Goal: Task Accomplishment & Management: Manage account settings

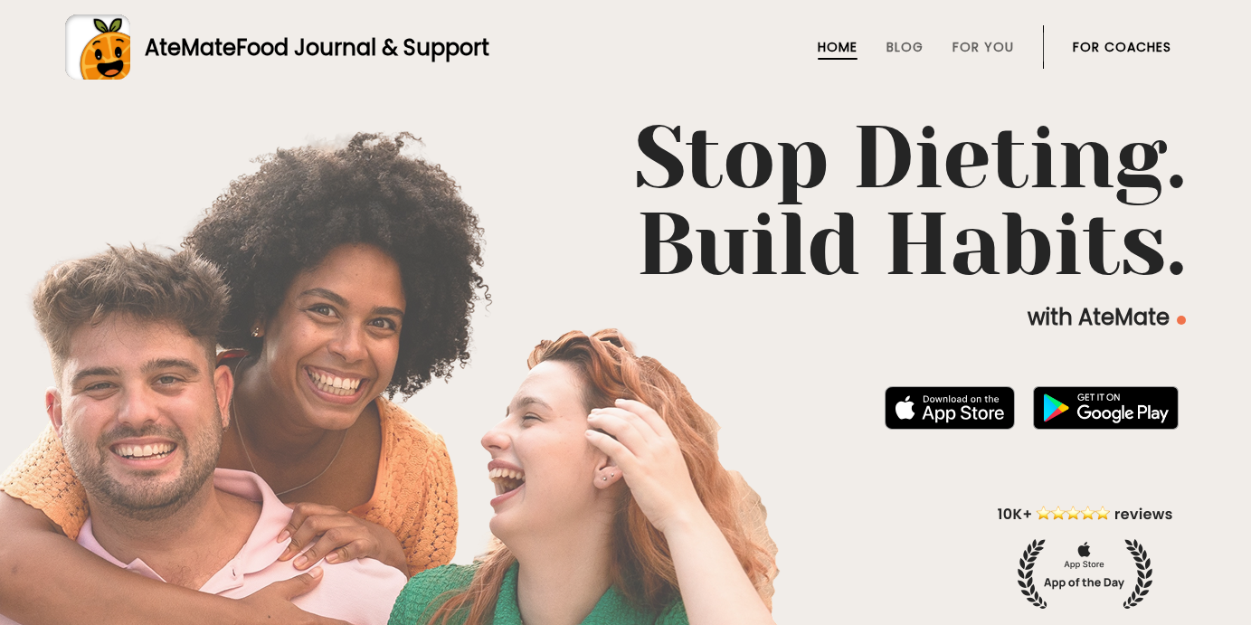
click at [1100, 45] on link "For Coaches" at bounding box center [1122, 47] width 99 height 14
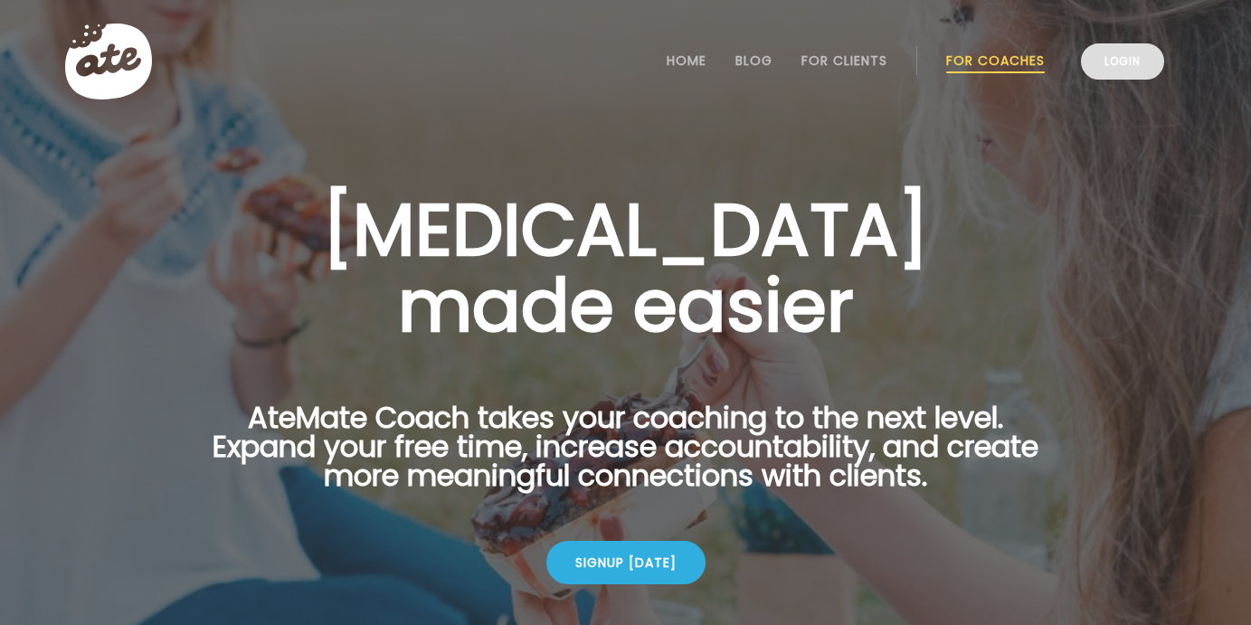
click at [1085, 60] on link "Login" at bounding box center [1122, 61] width 83 height 36
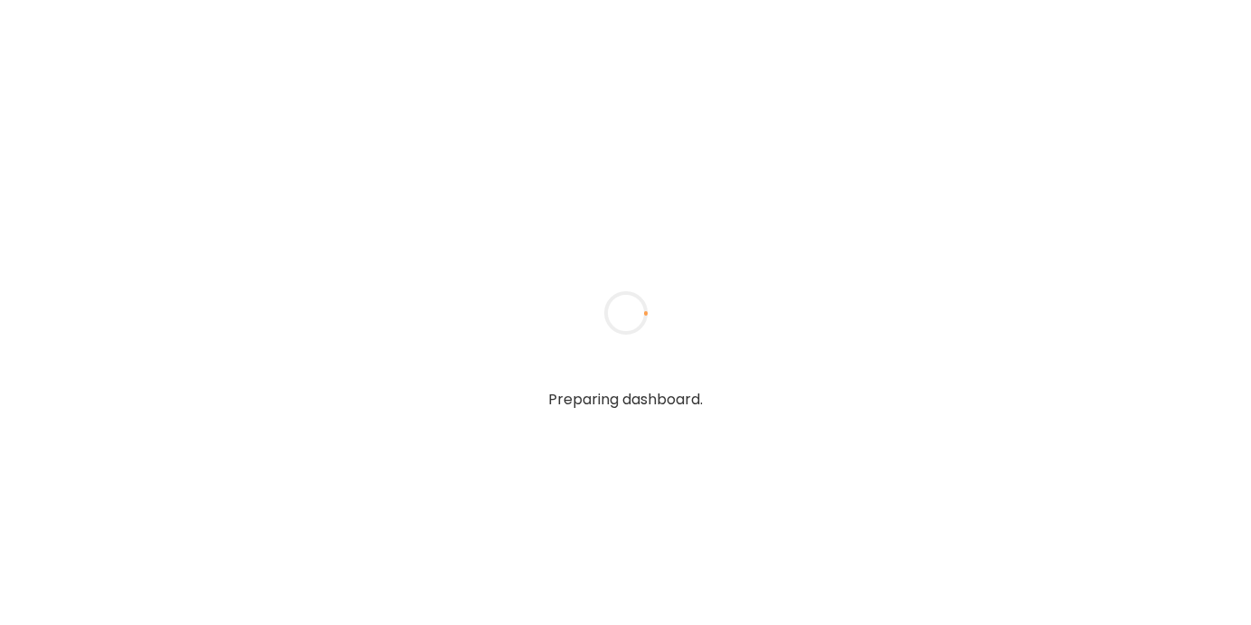
type input "*****"
type input "**********"
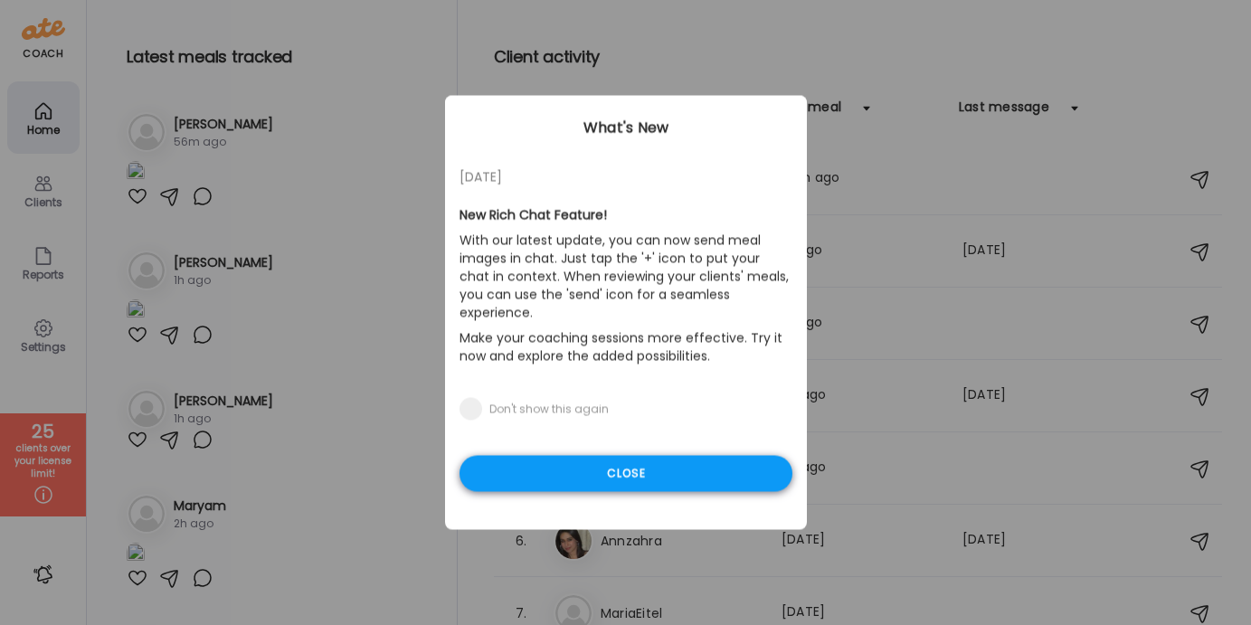
type input "**********"
click at [620, 469] on div "Close" at bounding box center [625, 474] width 333 height 36
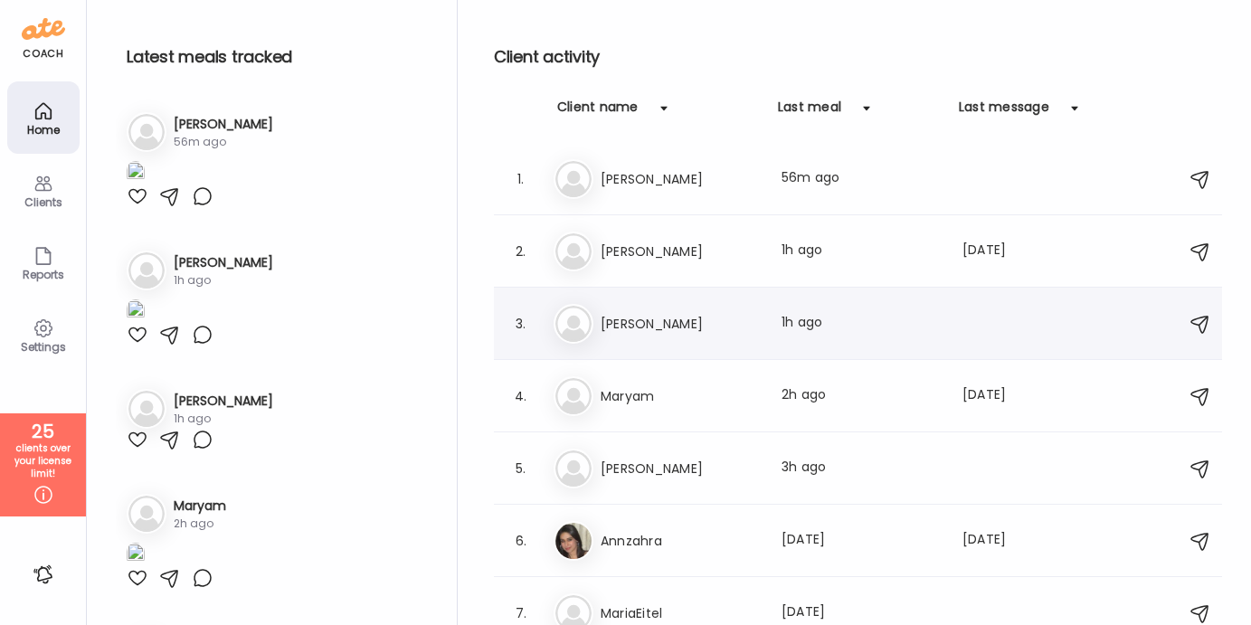
click at [650, 320] on h3 "Laura Buchanan" at bounding box center [680, 324] width 159 height 22
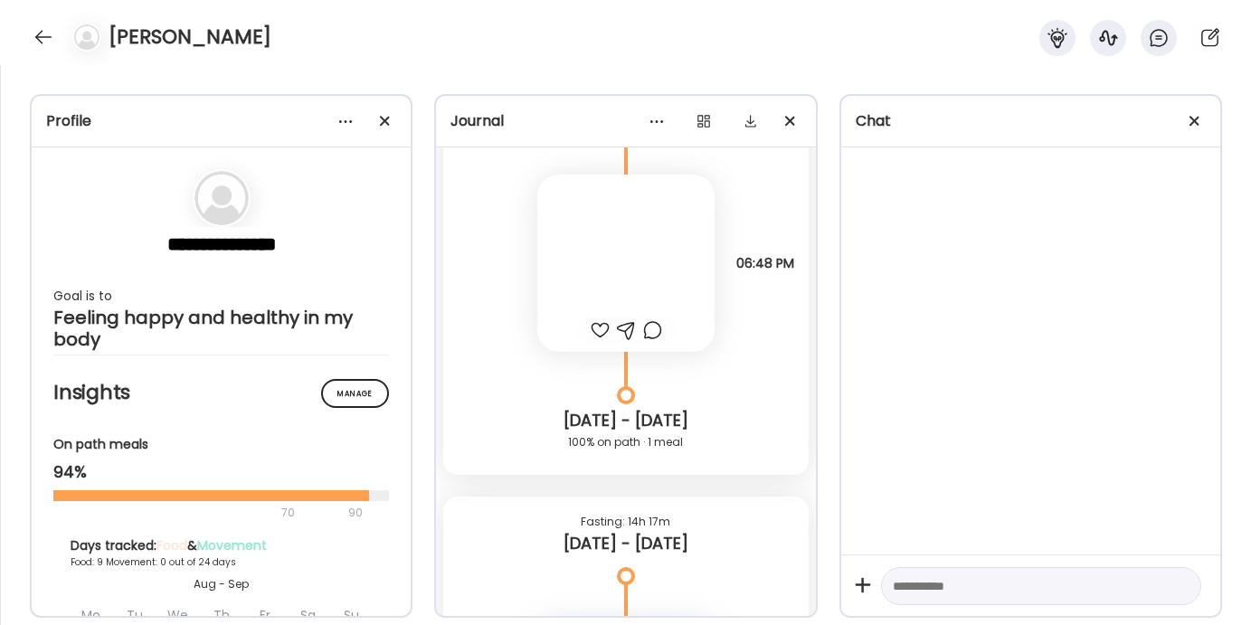
scroll to position [12592, 0]
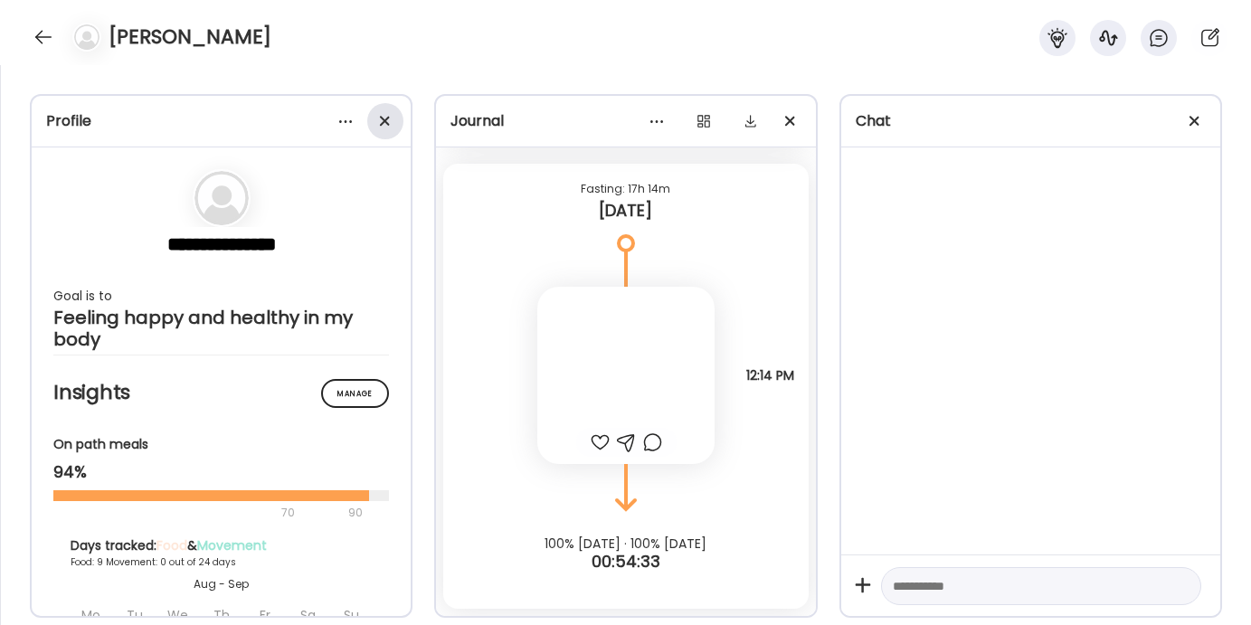
click at [385, 118] on span at bounding box center [385, 121] width 10 height 10
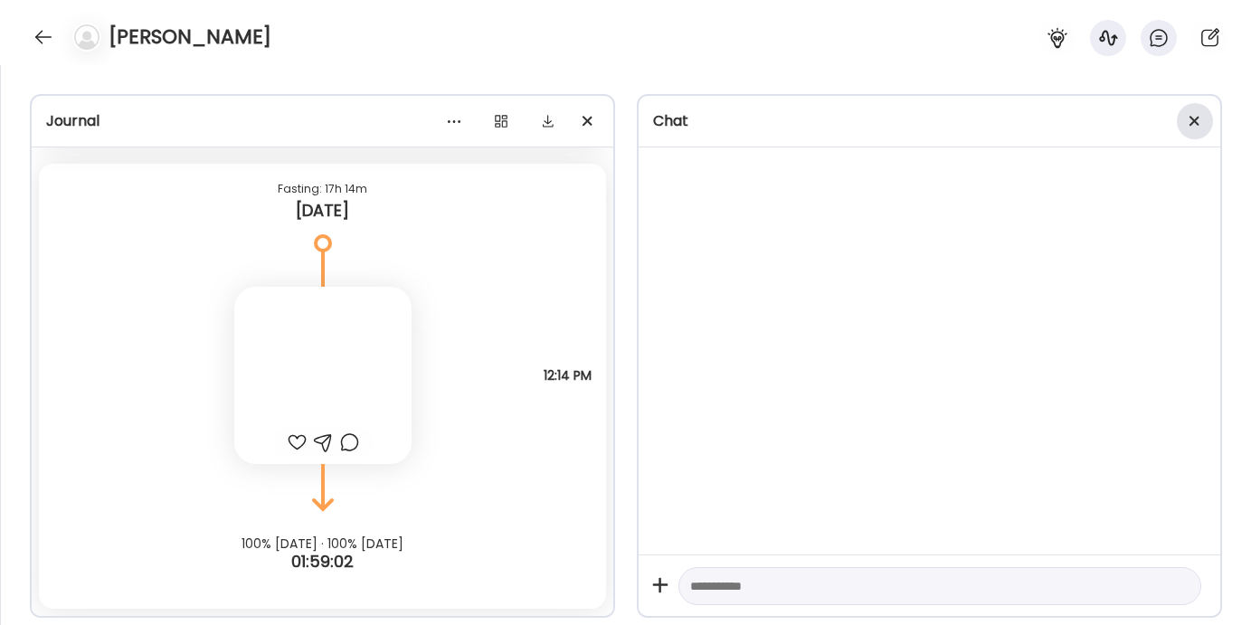
click at [1188, 119] on div at bounding box center [1195, 121] width 36 height 36
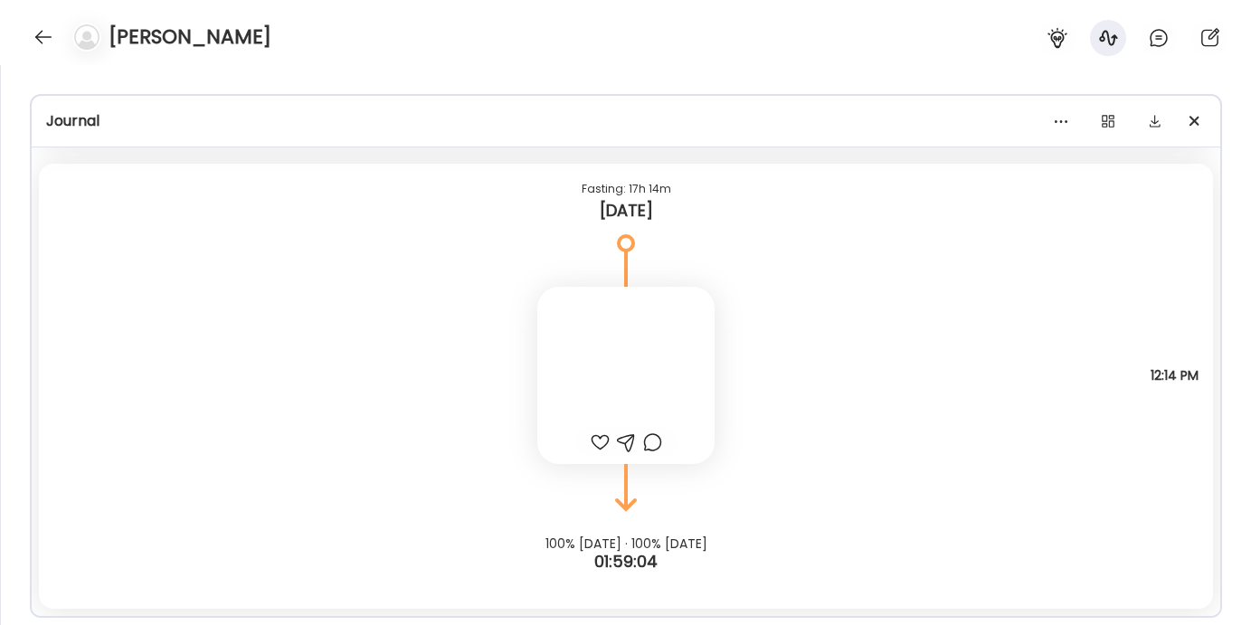
click at [611, 364] on div at bounding box center [625, 375] width 177 height 177
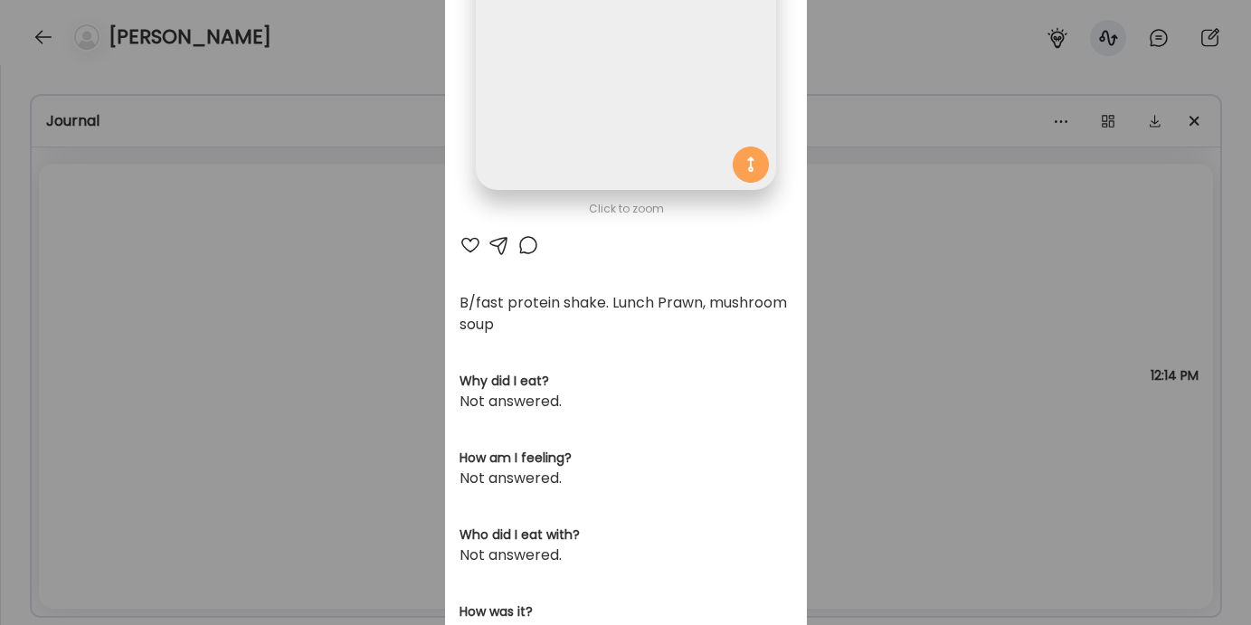
scroll to position [224, 0]
click at [416, 374] on div "Ate Coach Dashboard Wahoo! It’s official Take a moment to set up your Coach Pro…" at bounding box center [625, 312] width 1251 height 625
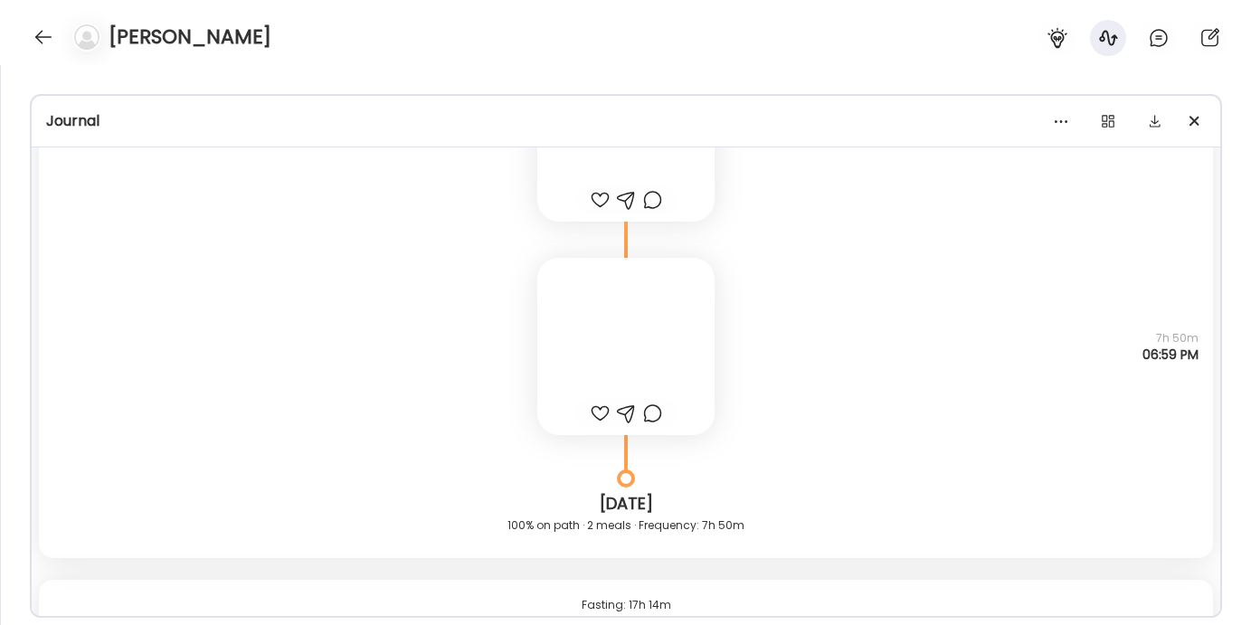
scroll to position [12175, 0]
click at [615, 324] on div at bounding box center [625, 347] width 177 height 177
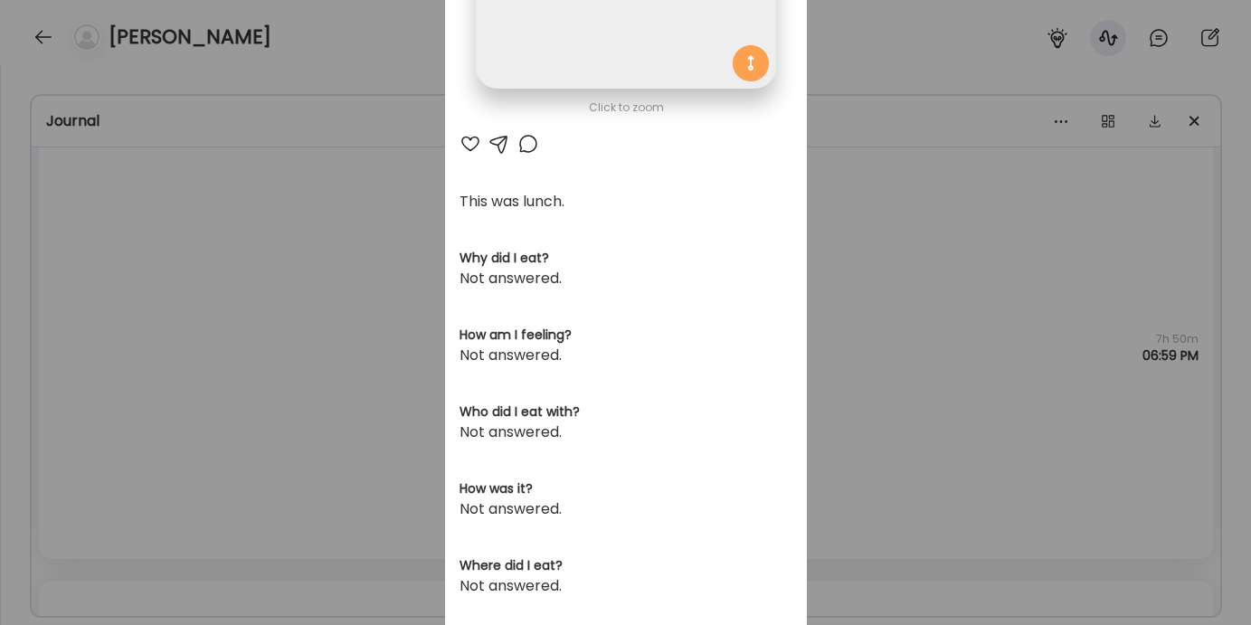
scroll to position [327, 0]
click at [322, 295] on div "Ate Coach Dashboard Wahoo! It’s official Take a moment to set up your Coach Pro…" at bounding box center [625, 312] width 1251 height 625
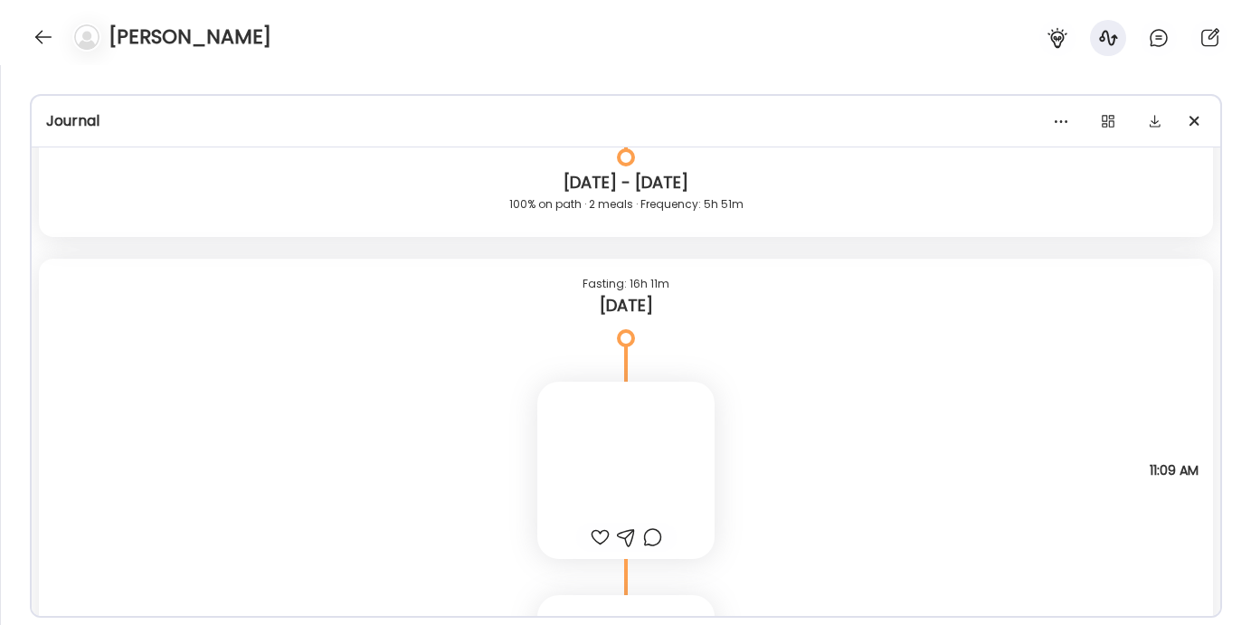
scroll to position [11839, 0]
click at [604, 413] on div at bounding box center [625, 469] width 177 height 177
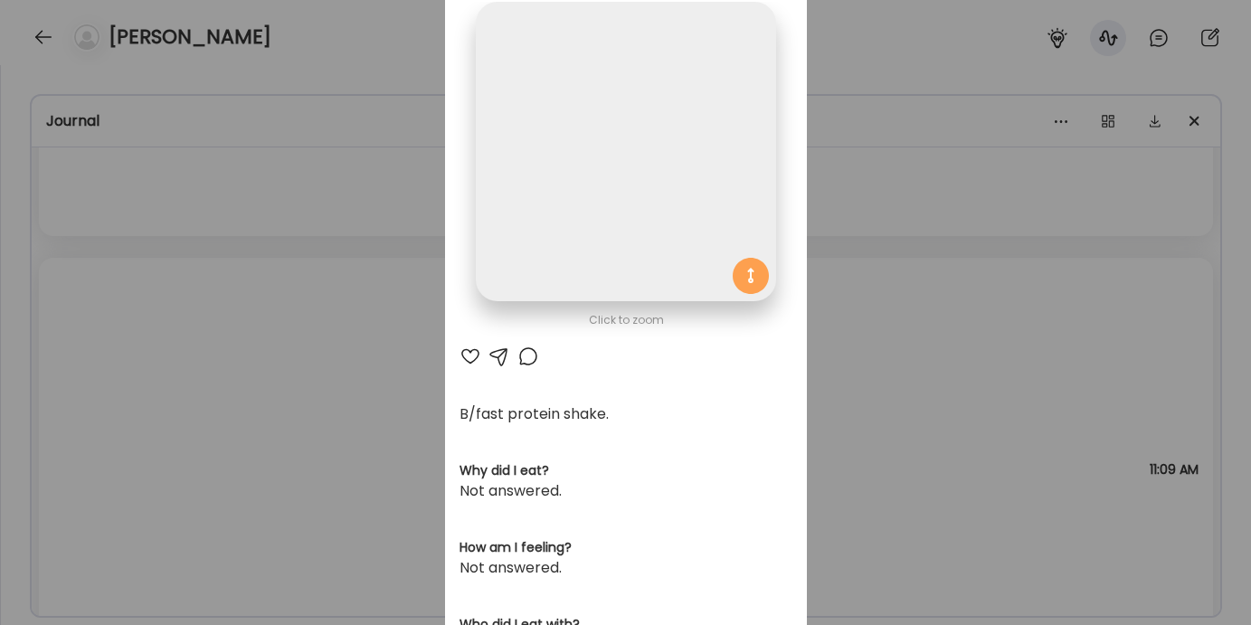
scroll to position [0, 0]
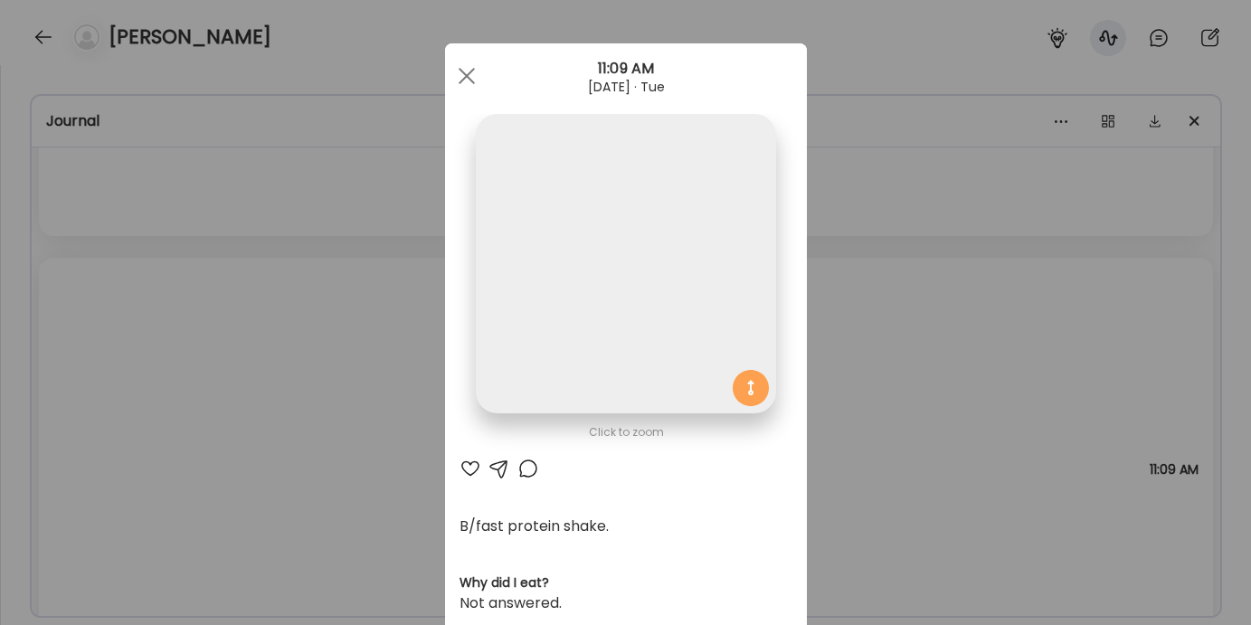
click at [347, 383] on div "Ate Coach Dashboard Wahoo! It’s official Take a moment to set up your Coach Pro…" at bounding box center [625, 312] width 1251 height 625
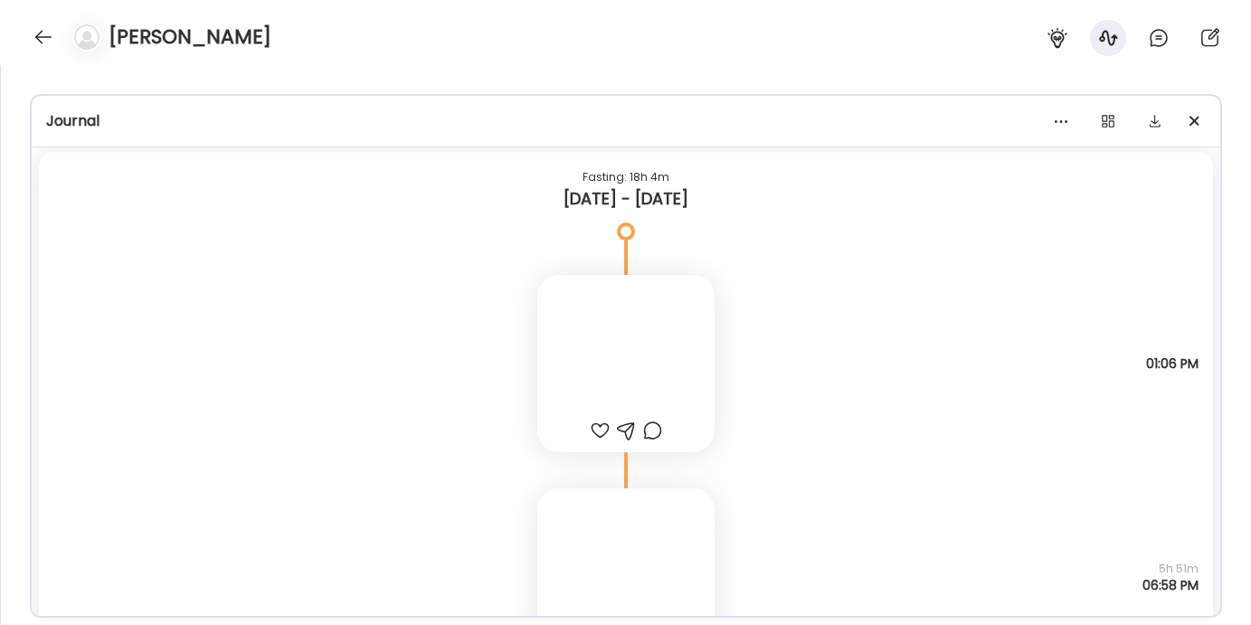
scroll to position [11288, 0]
click at [562, 358] on div at bounding box center [625, 362] width 177 height 177
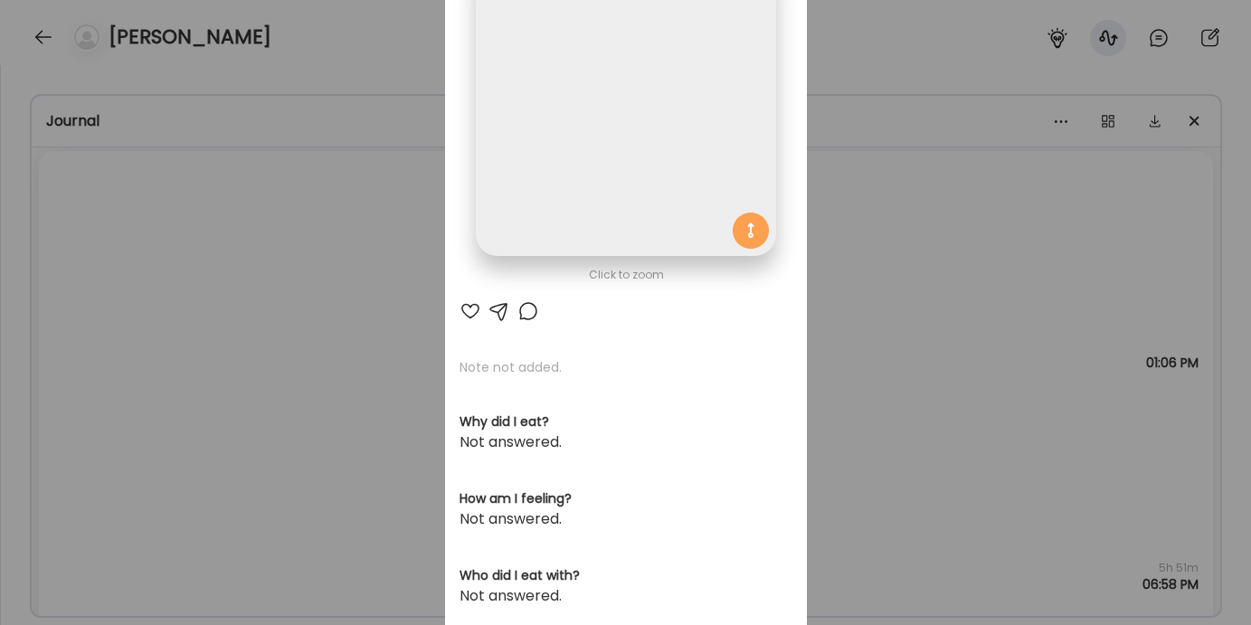
click at [351, 343] on div "Ate Coach Dashboard Wahoo! It’s official Take a moment to set up your Coach Pro…" at bounding box center [625, 312] width 1251 height 625
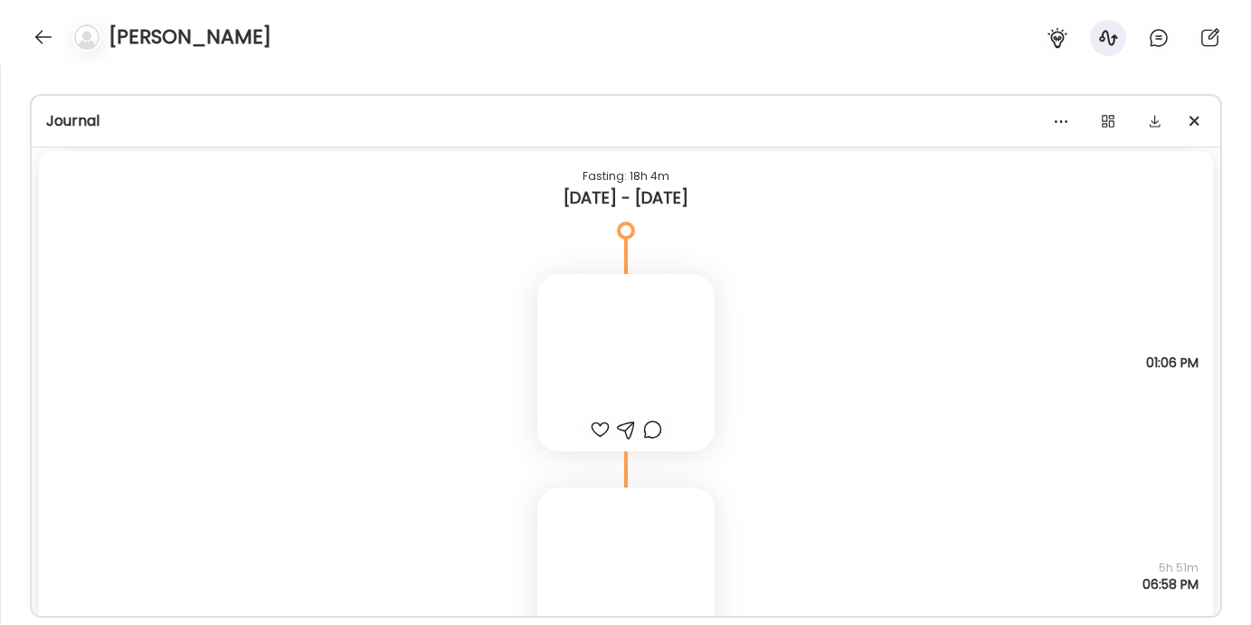
click at [556, 516] on div at bounding box center [625, 575] width 177 height 177
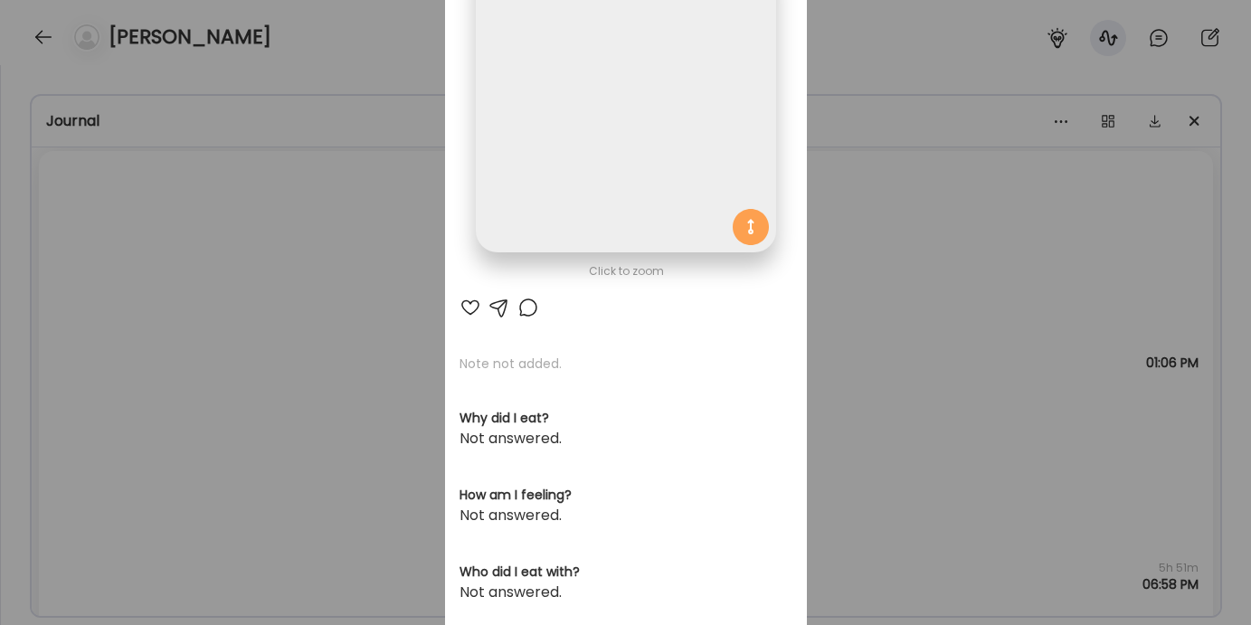
scroll to position [0, 0]
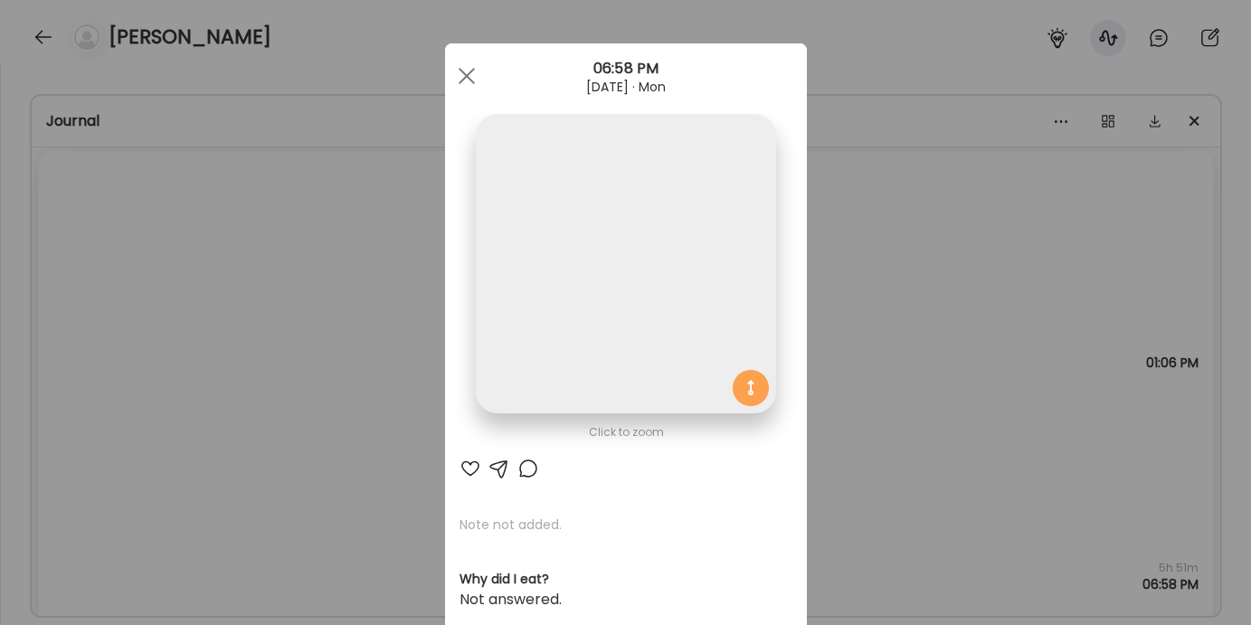
click at [384, 460] on div "Ate Coach Dashboard Wahoo! It’s official Take a moment to set up your Coach Pro…" at bounding box center [625, 312] width 1251 height 625
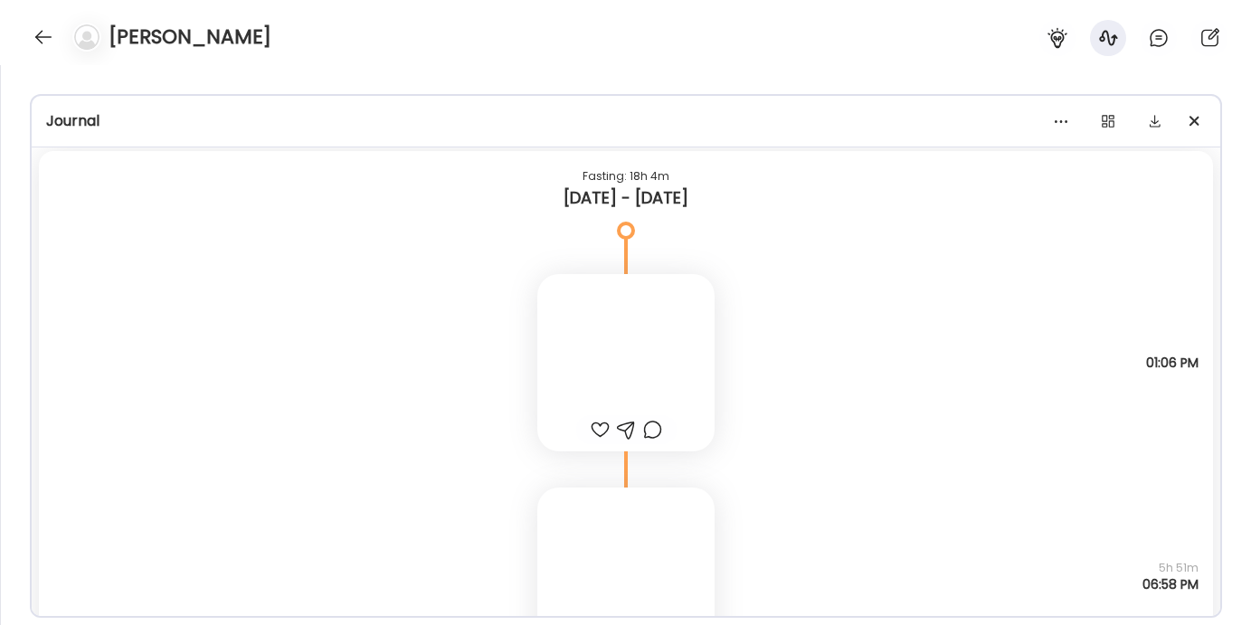
scroll to position [10805, 0]
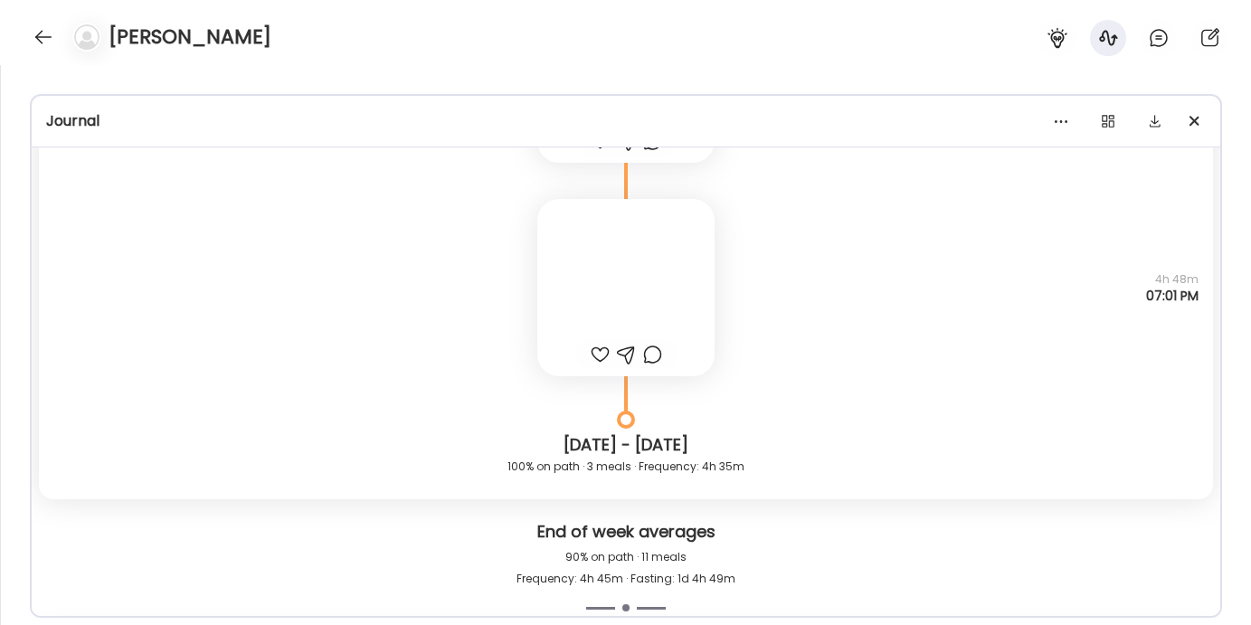
click at [592, 269] on div at bounding box center [625, 287] width 177 height 177
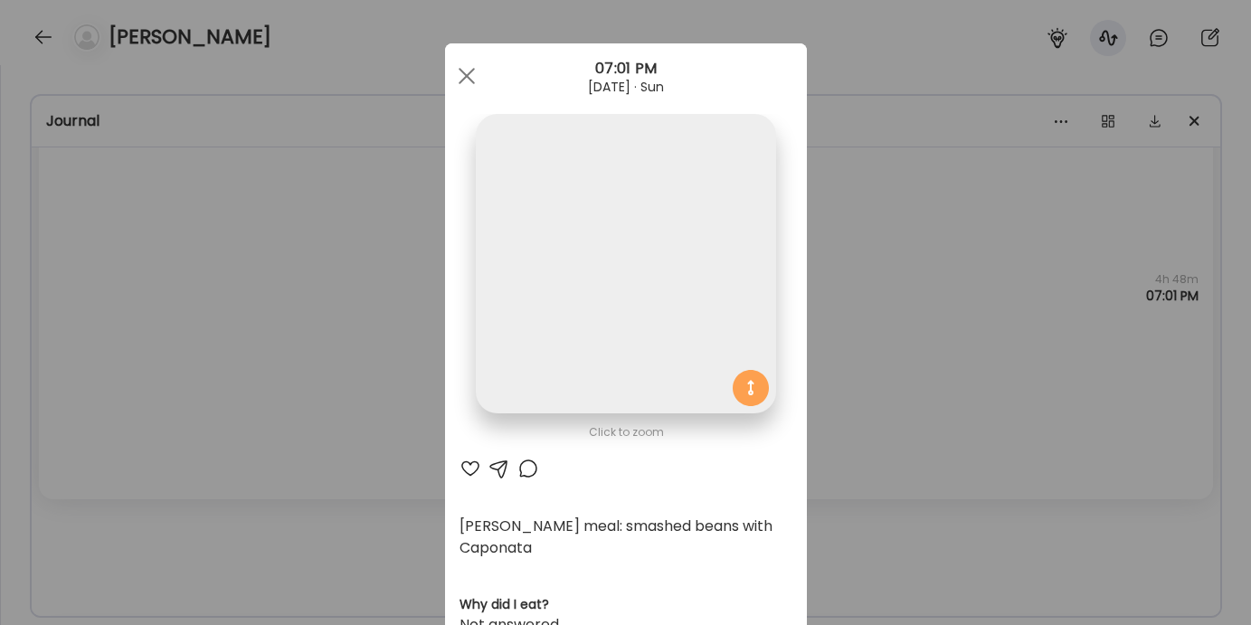
click at [372, 357] on div "Ate Coach Dashboard Wahoo! It’s official Take a moment to set up your Coach Pro…" at bounding box center [625, 312] width 1251 height 625
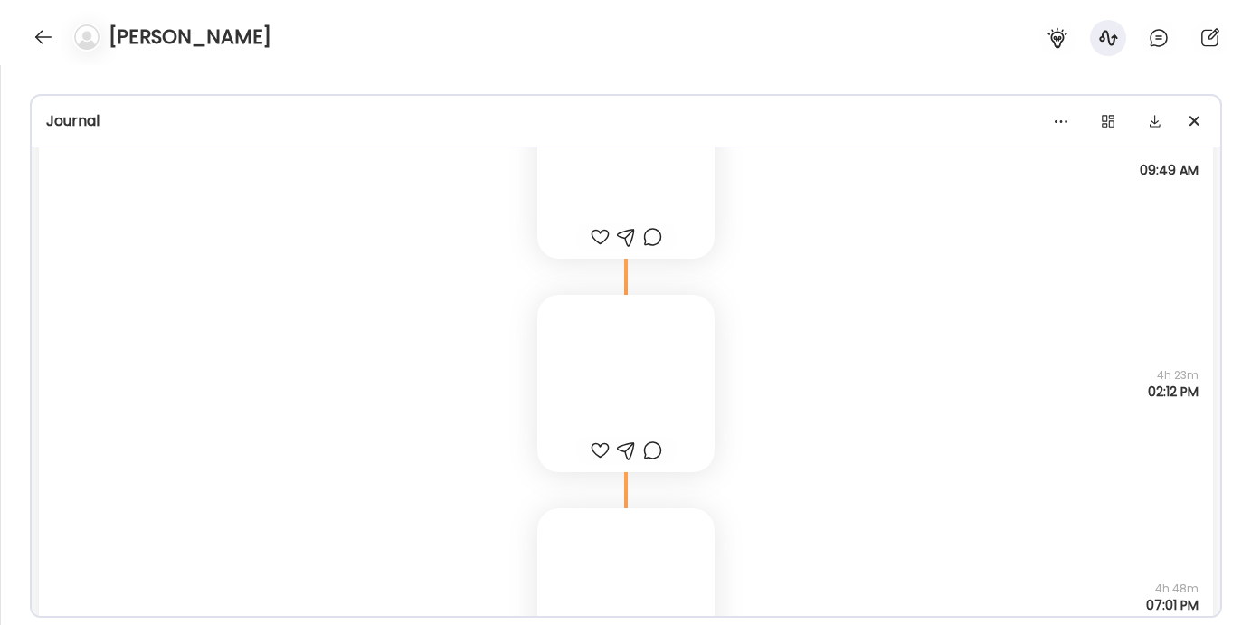
scroll to position [10493, 0]
click at [563, 340] on div at bounding box center [625, 386] width 177 height 177
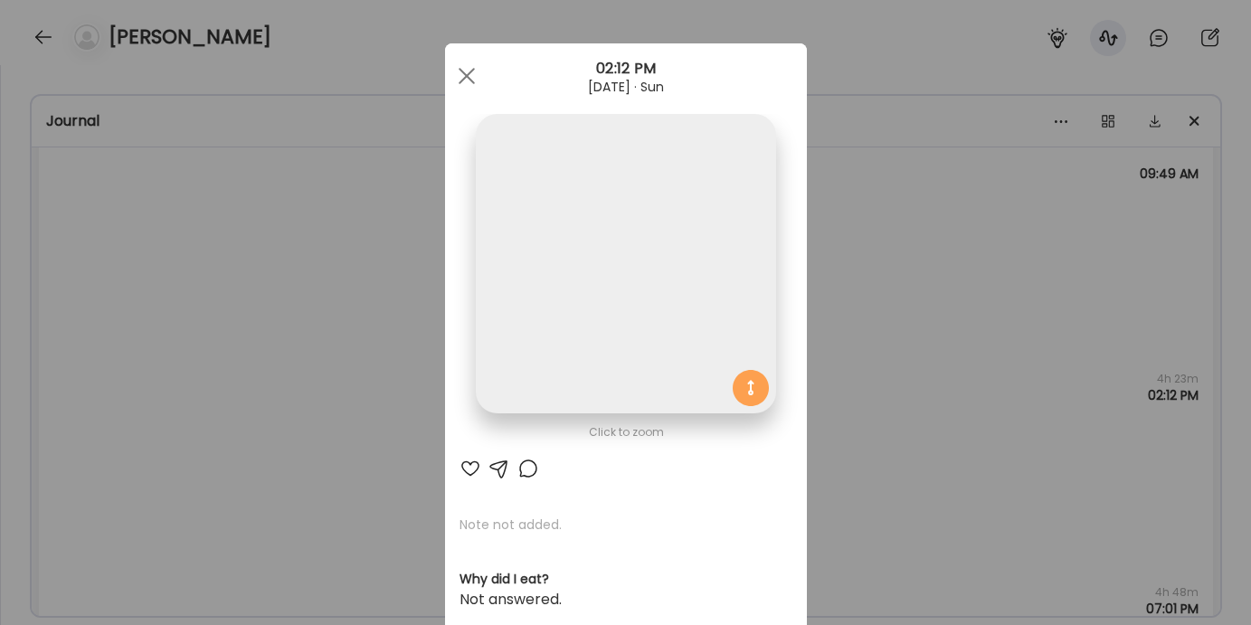
click at [373, 374] on div "Ate Coach Dashboard Wahoo! It’s official Take a moment to set up your Coach Pro…" at bounding box center [625, 312] width 1251 height 625
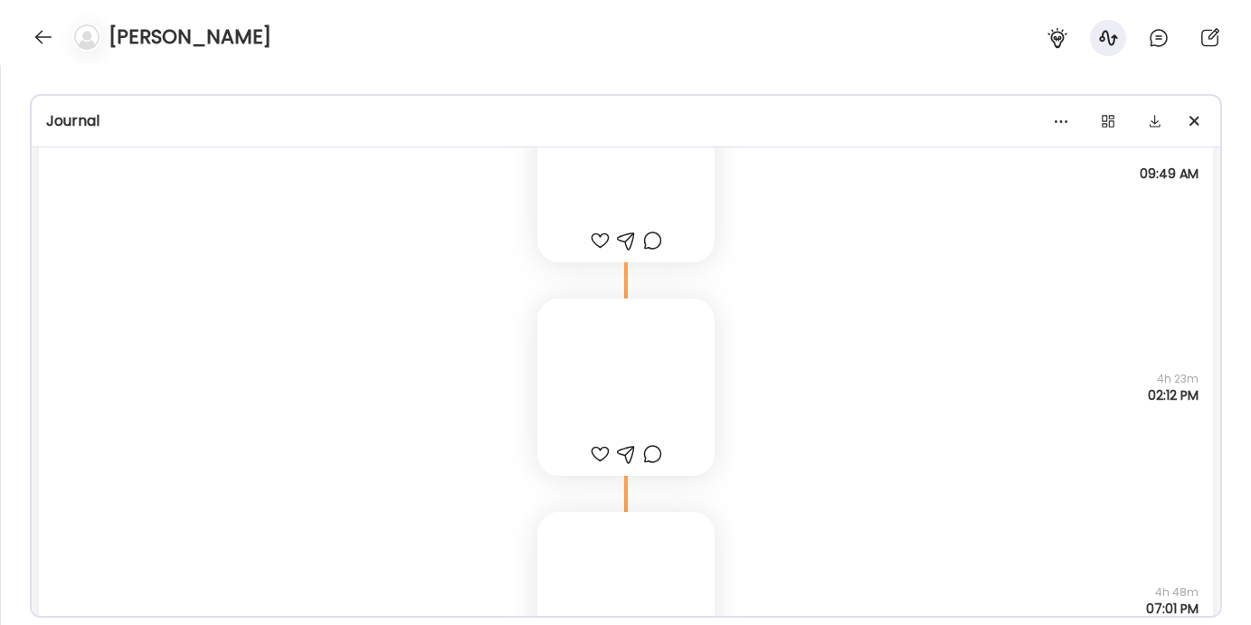
click at [594, 183] on div at bounding box center [625, 173] width 177 height 177
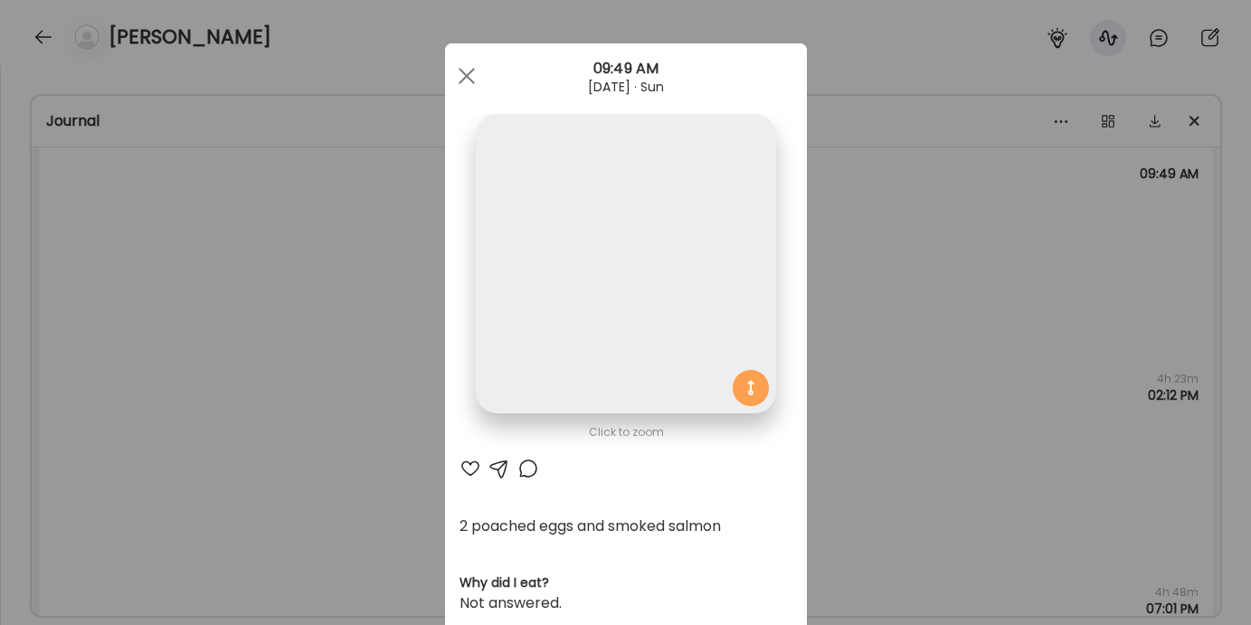
click at [409, 442] on div "Ate Coach Dashboard Wahoo! It’s official Take a moment to set up your Coach Pro…" at bounding box center [625, 312] width 1251 height 625
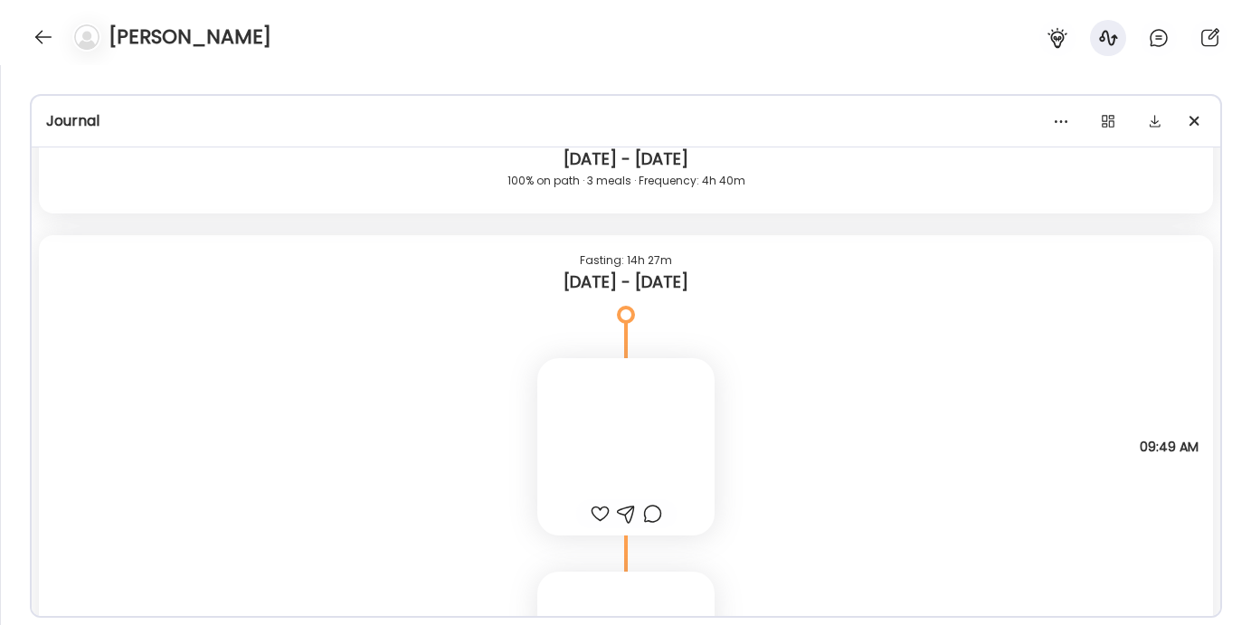
scroll to position [9417, 0]
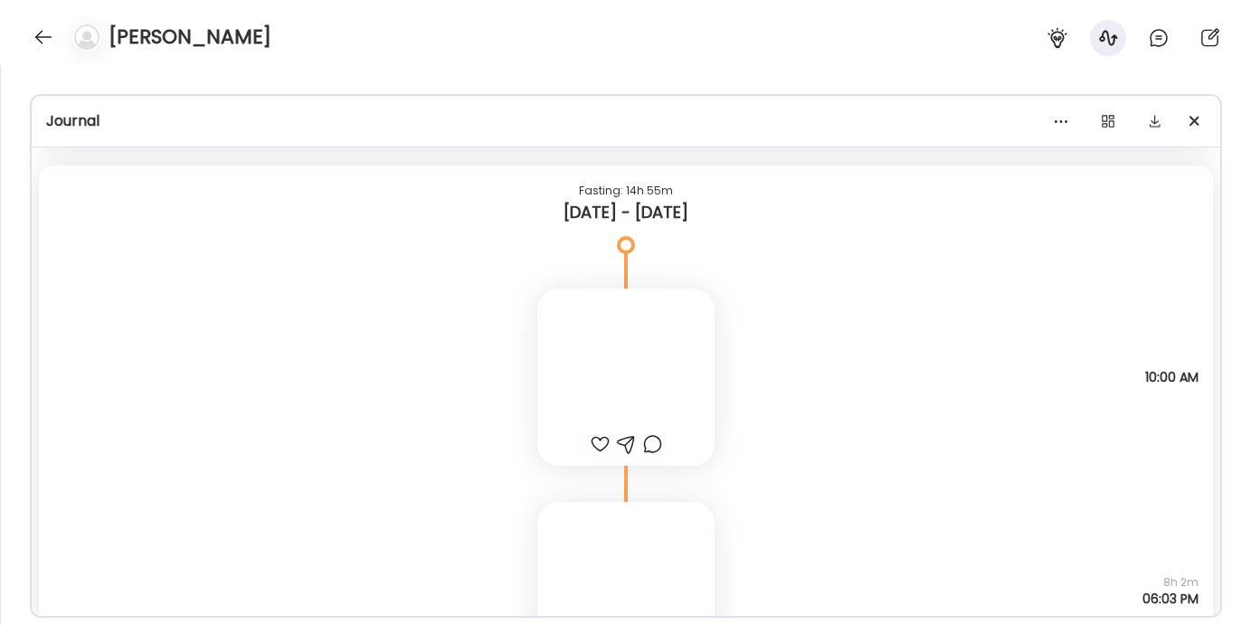
click at [539, 400] on div at bounding box center [625, 377] width 177 height 177
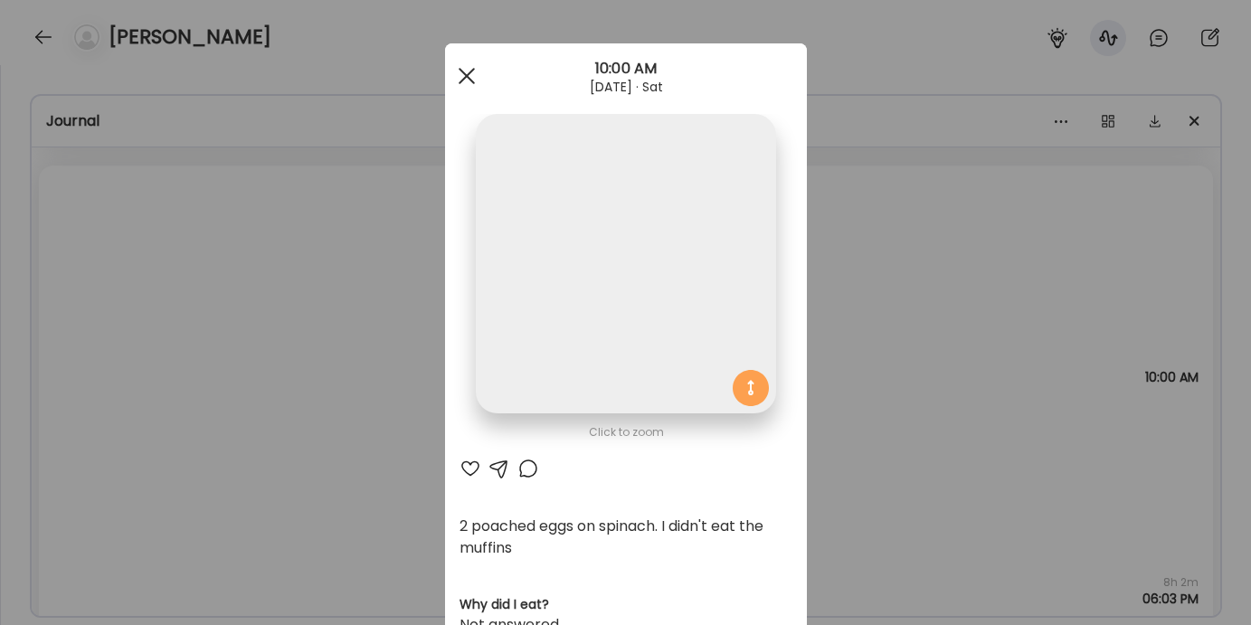
click at [470, 73] on div at bounding box center [467, 76] width 36 height 36
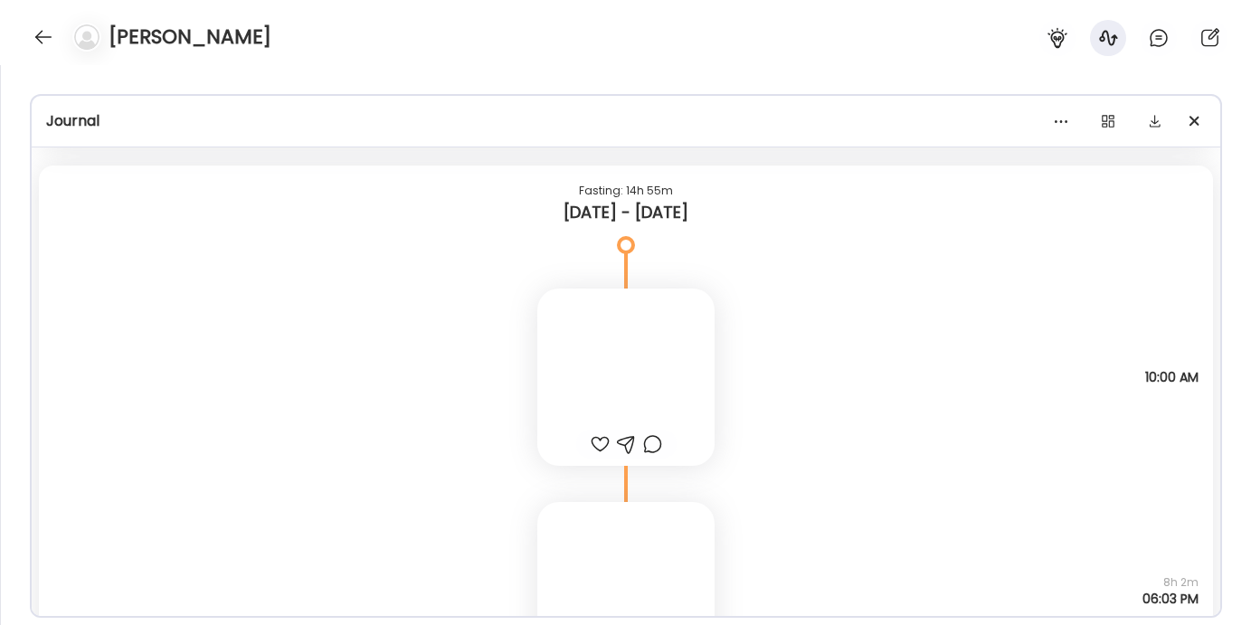
scroll to position [9680, 0]
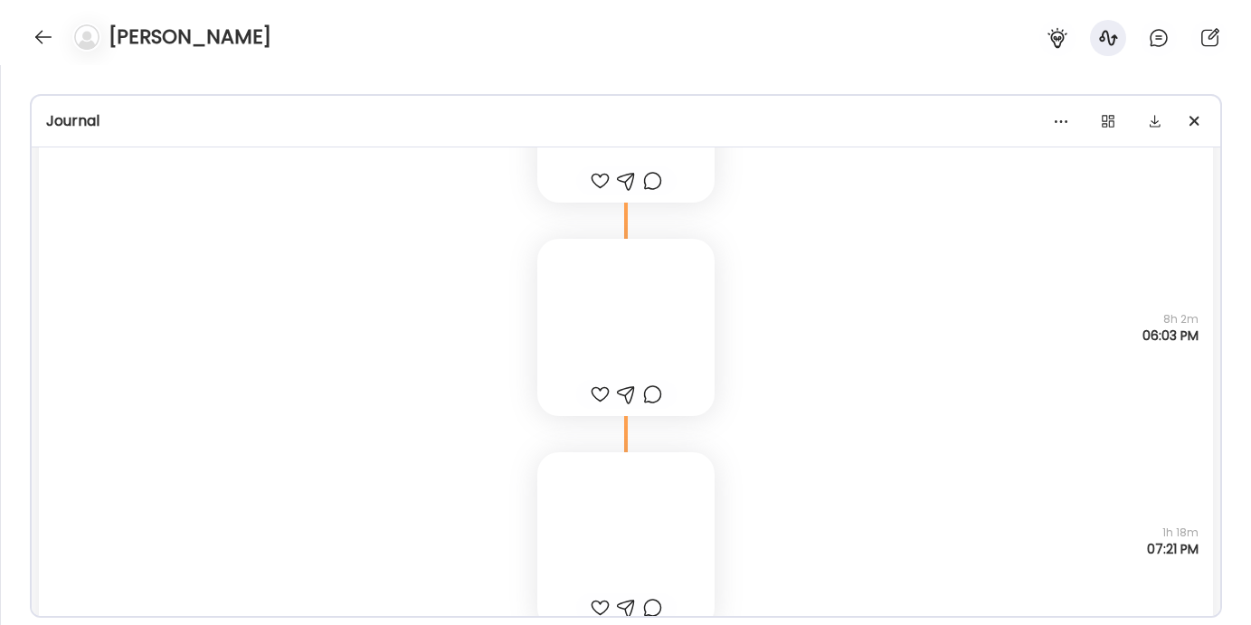
click at [577, 345] on div at bounding box center [625, 327] width 177 height 177
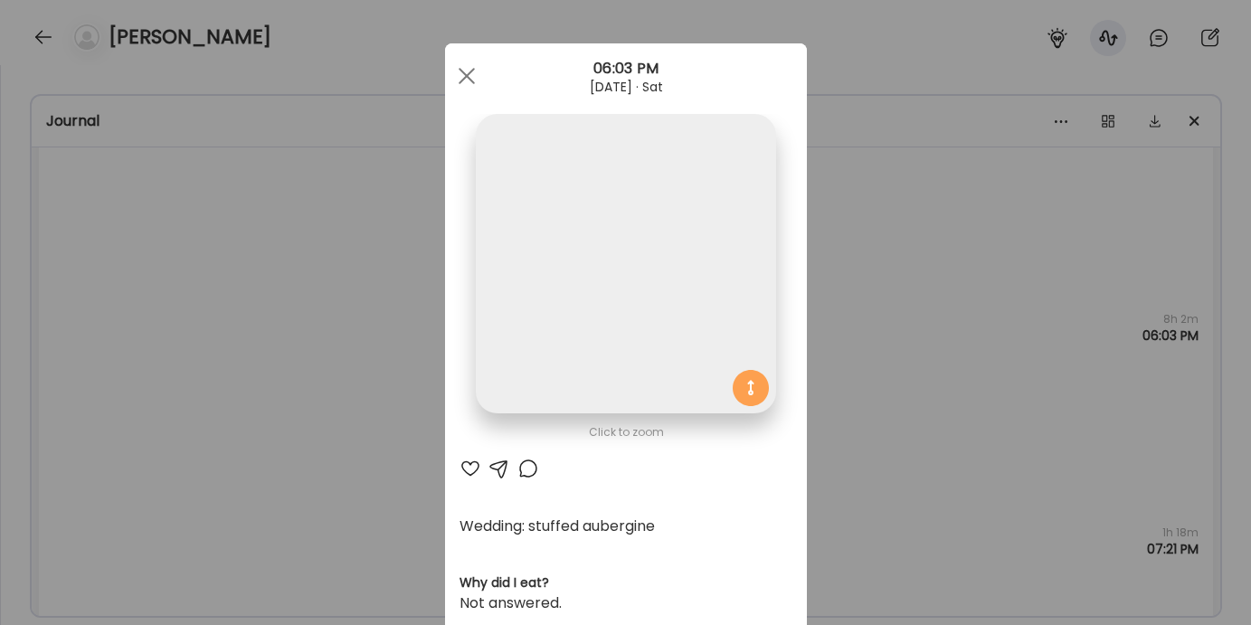
click at [396, 479] on div "Ate Coach Dashboard Wahoo! It’s official Take a moment to set up your Coach Pro…" at bounding box center [625, 312] width 1251 height 625
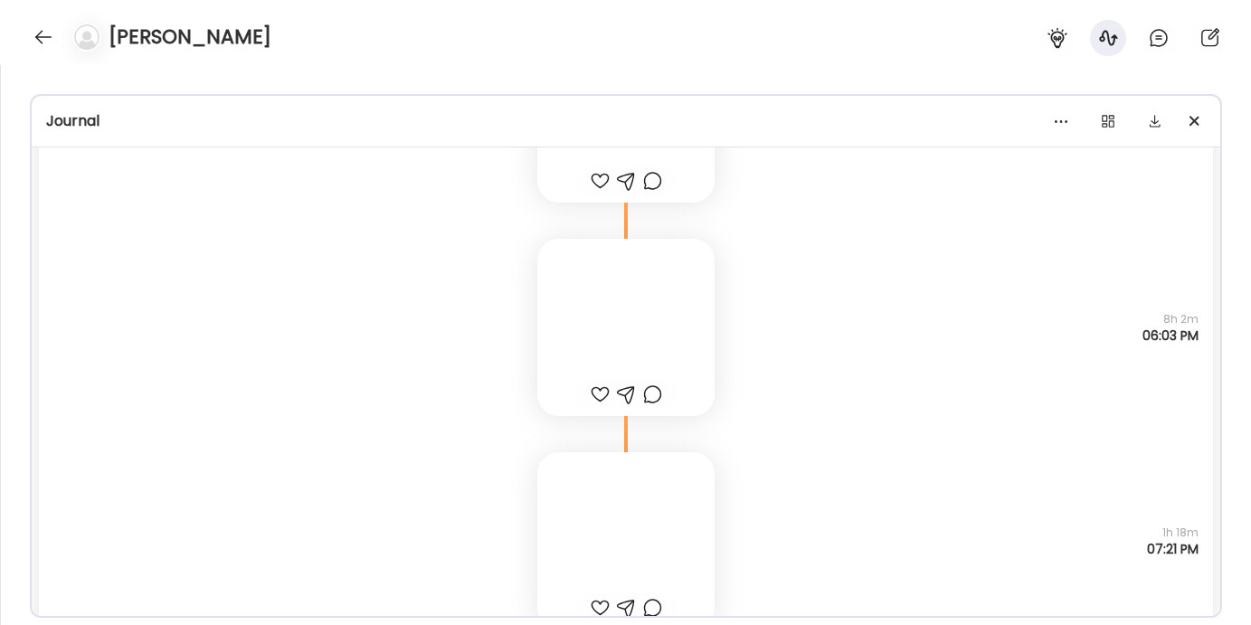
click at [568, 510] on div at bounding box center [625, 540] width 177 height 177
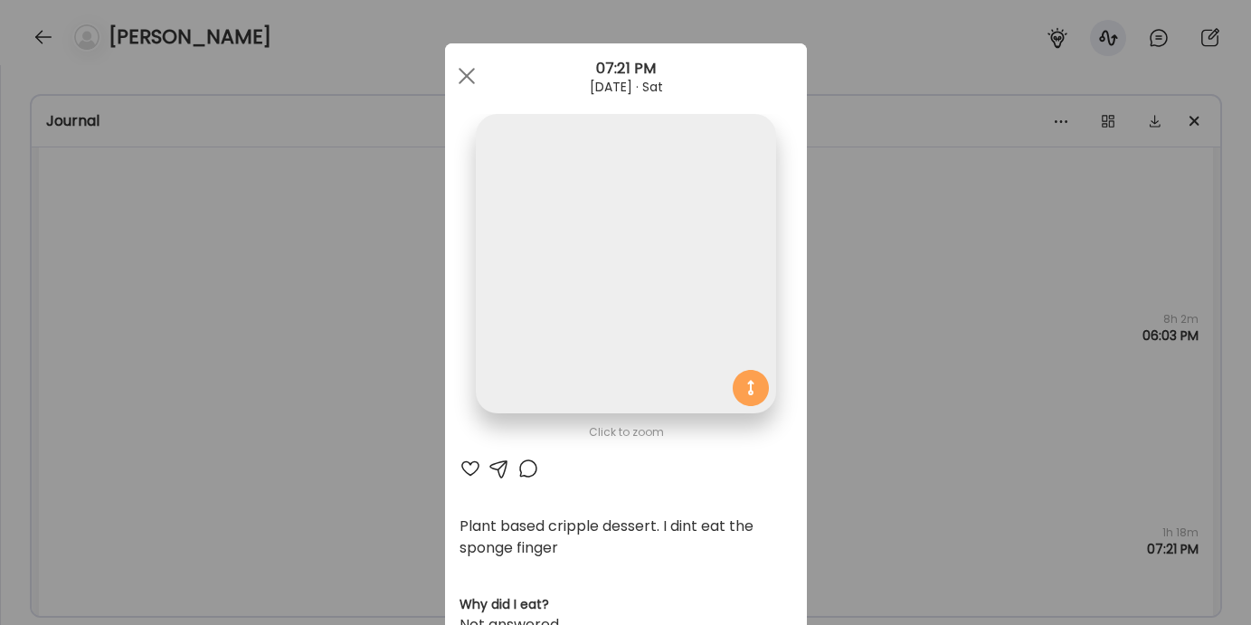
click at [289, 440] on div "Ate Coach Dashboard Wahoo! It’s official Take a moment to set up your Coach Pro…" at bounding box center [625, 312] width 1251 height 625
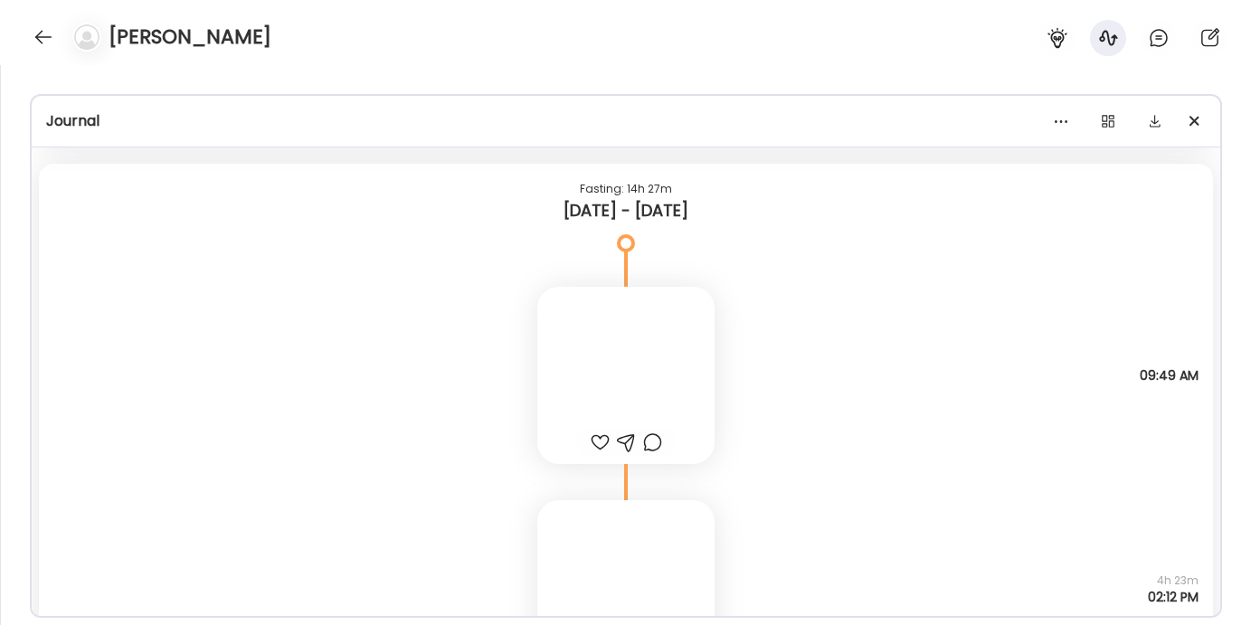
scroll to position [10293, 0]
click at [593, 411] on div at bounding box center [625, 373] width 177 height 177
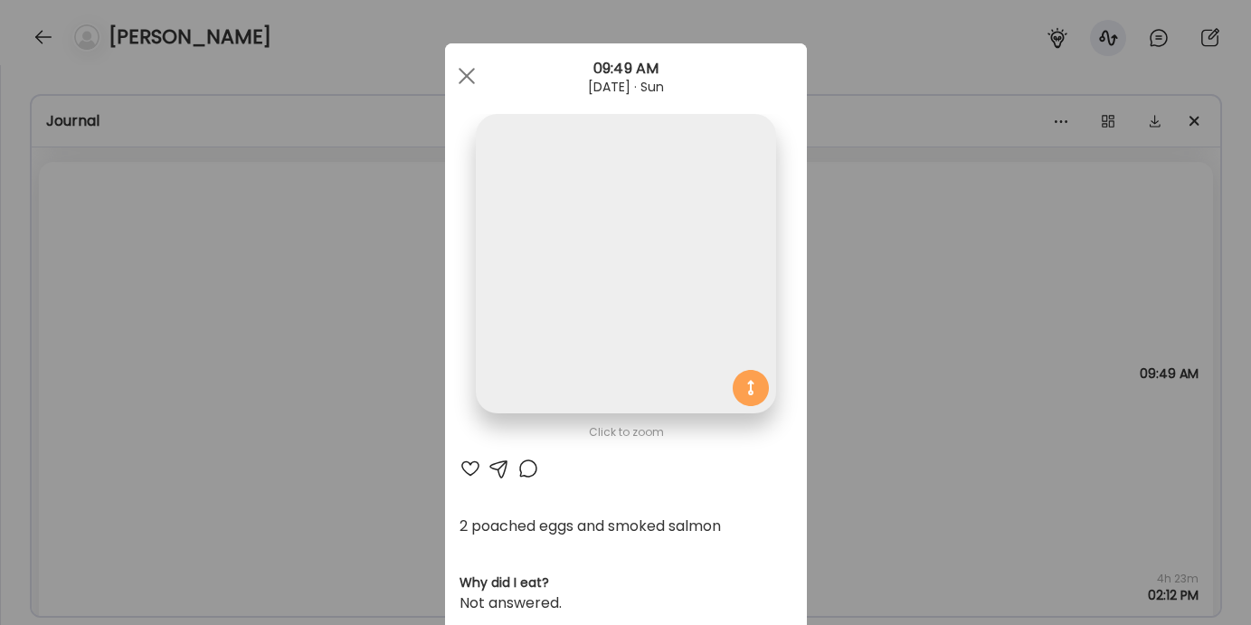
click at [386, 450] on div "Ate Coach Dashboard Wahoo! It’s official Take a moment to set up your Coach Pro…" at bounding box center [625, 312] width 1251 height 625
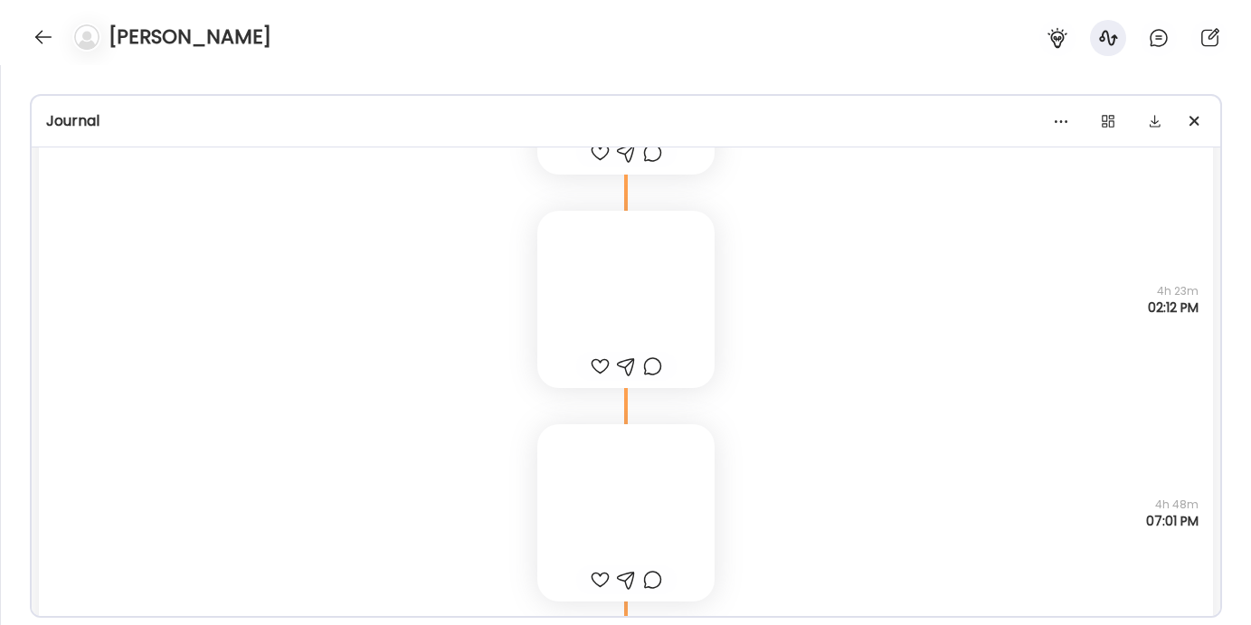
scroll to position [10603, 0]
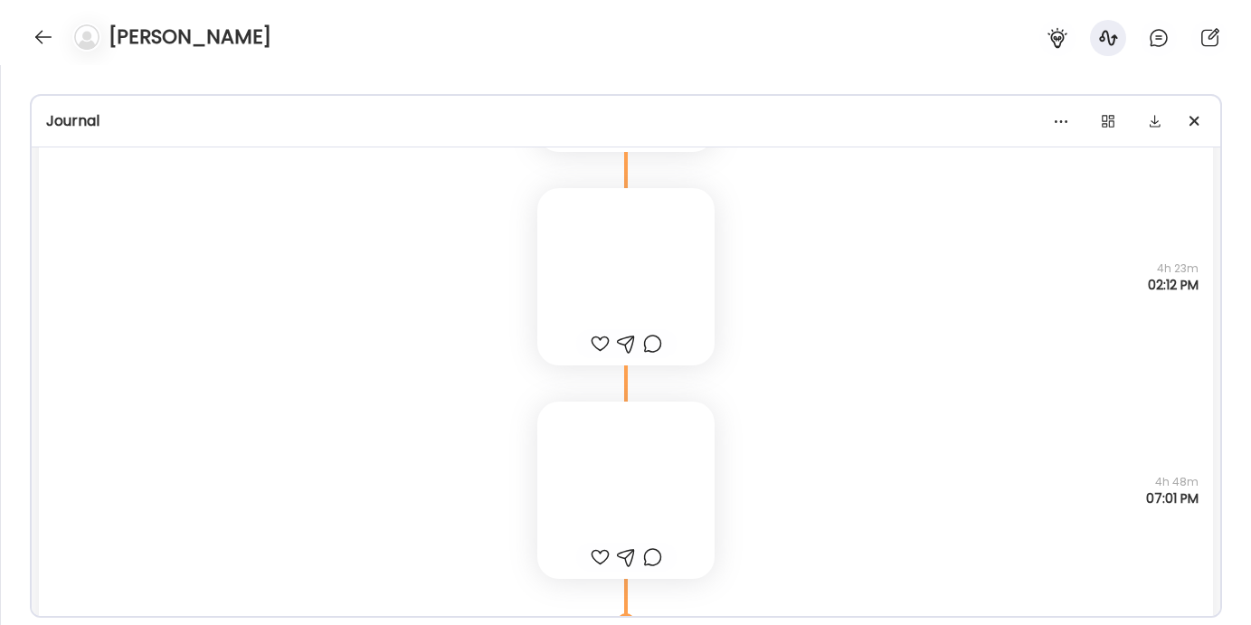
click at [571, 295] on div at bounding box center [625, 276] width 177 height 177
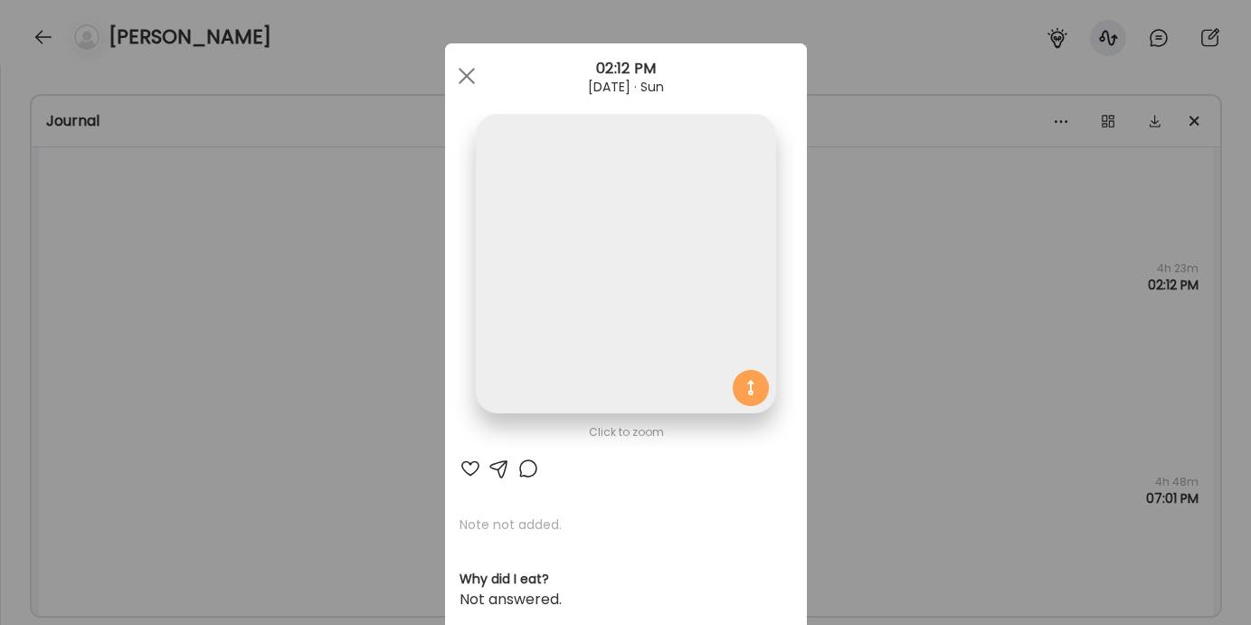
click at [416, 438] on div "Ate Coach Dashboard Wahoo! It’s official Take a moment to set up your Coach Pro…" at bounding box center [625, 312] width 1251 height 625
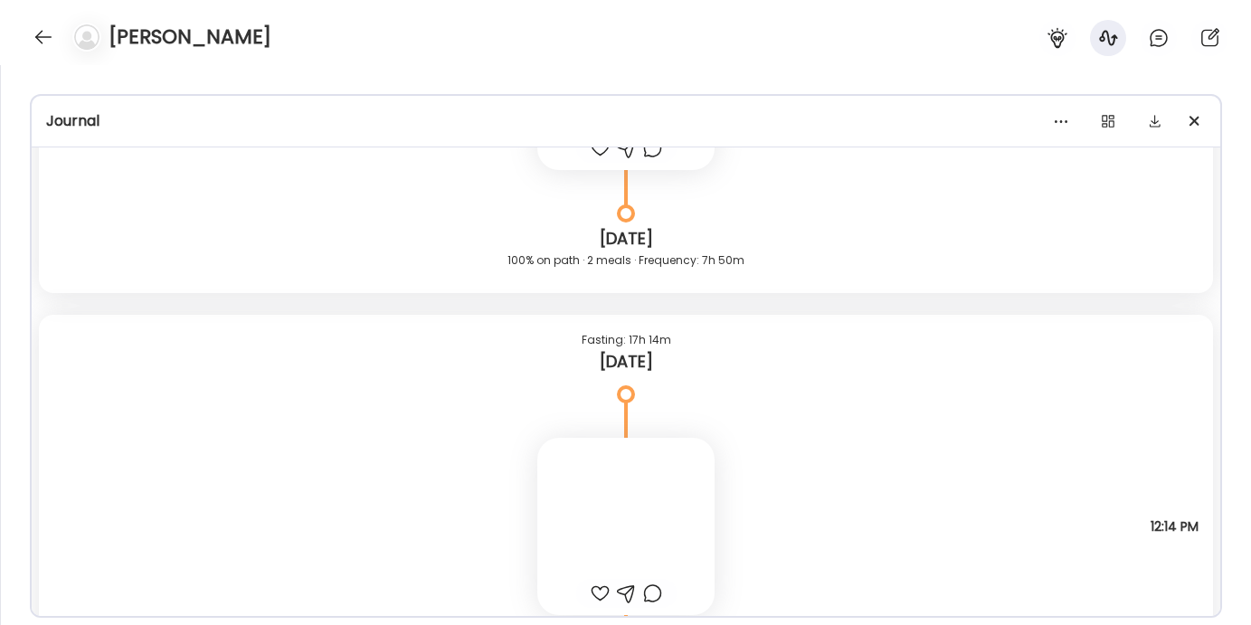
scroll to position [12592, 0]
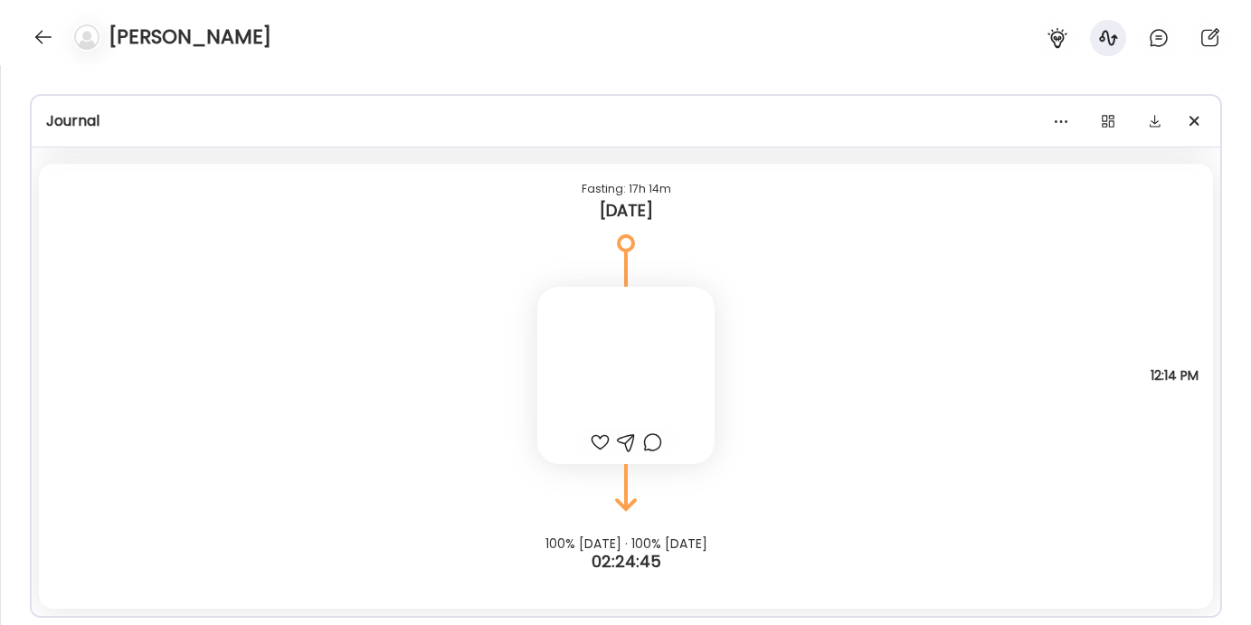
click at [576, 417] on div at bounding box center [625, 375] width 177 height 177
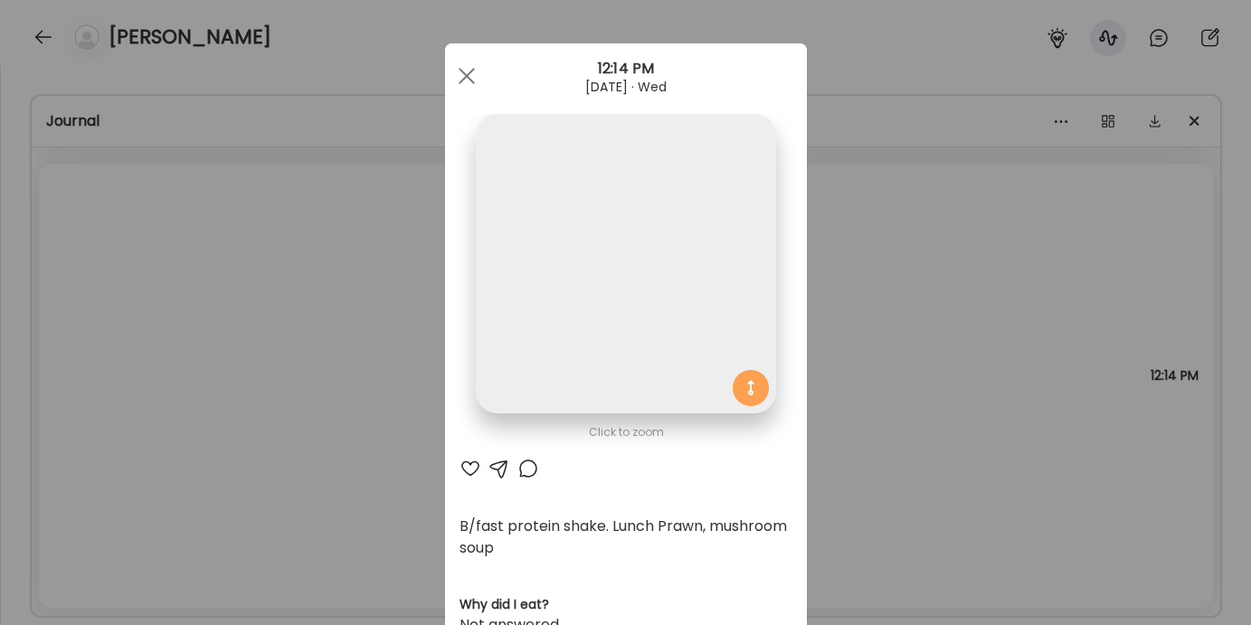
click at [374, 433] on div "Ate Coach Dashboard Wahoo! It’s official Take a moment to set up your Coach Pro…" at bounding box center [625, 312] width 1251 height 625
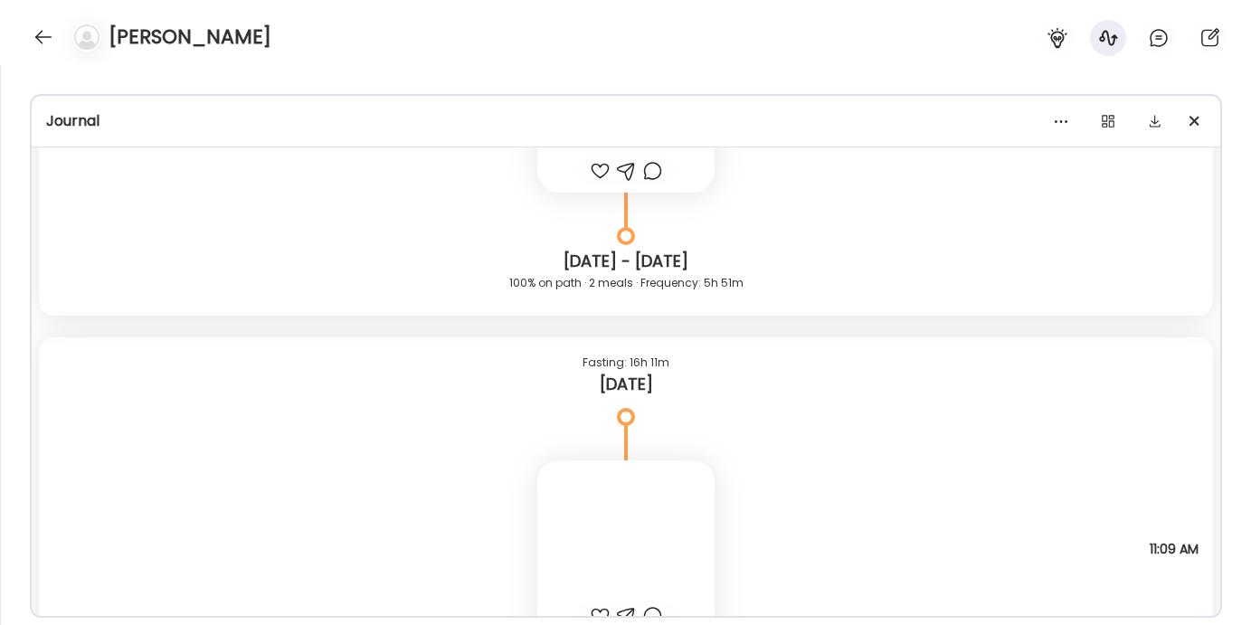
scroll to position [11760, 0]
click at [599, 551] on div at bounding box center [625, 548] width 177 height 177
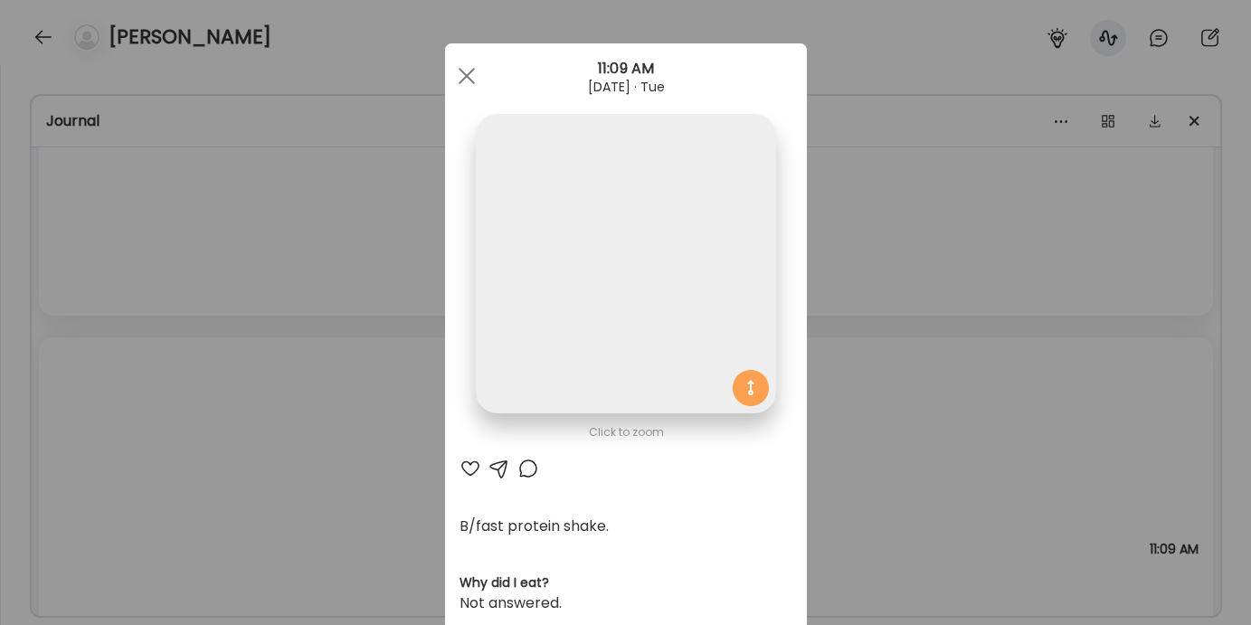
click at [419, 455] on div "Ate Coach Dashboard Wahoo! It’s official Take a moment to set up your Coach Pro…" at bounding box center [625, 312] width 1251 height 625
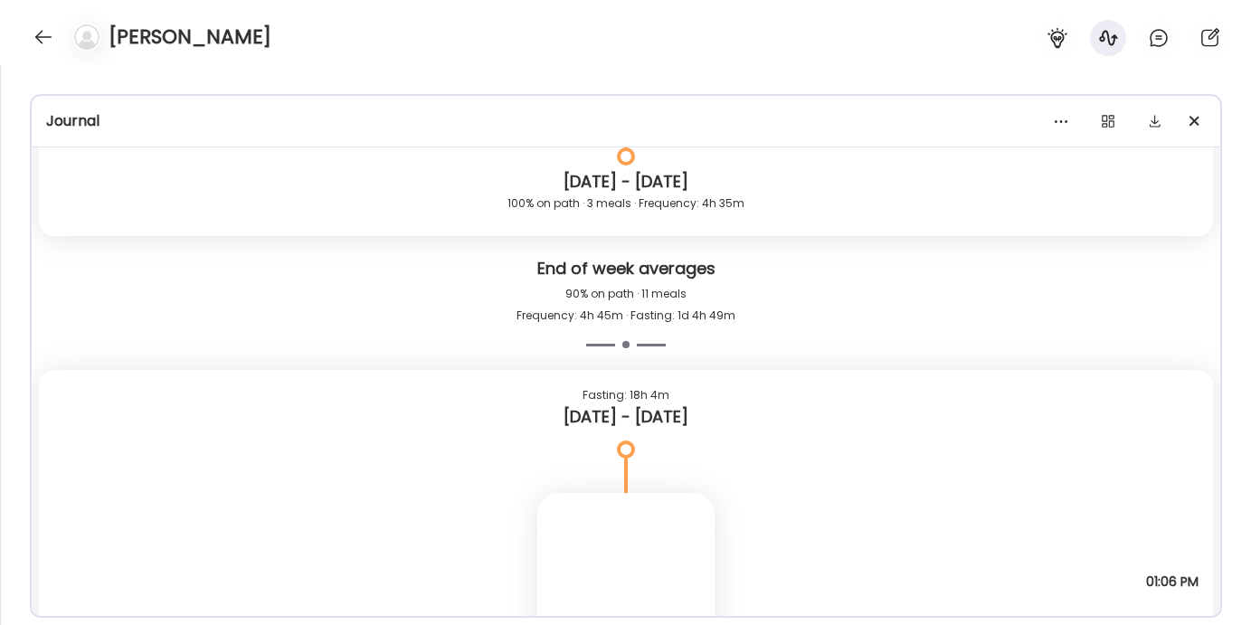
scroll to position [11074, 0]
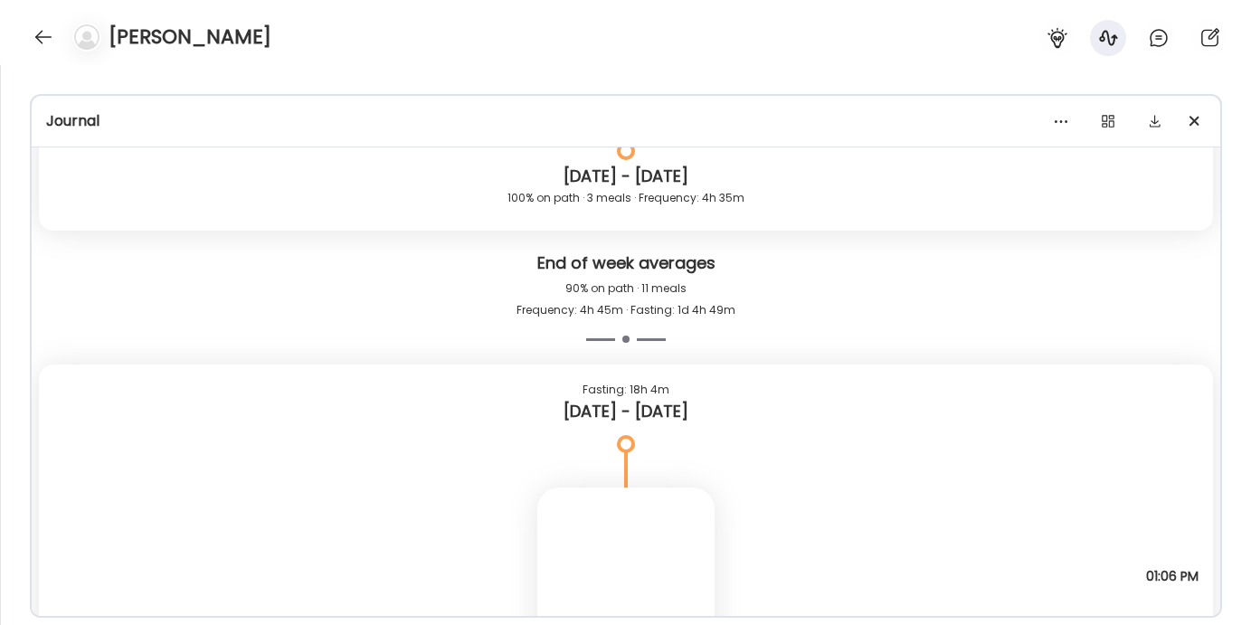
click at [571, 500] on div at bounding box center [625, 575] width 177 height 177
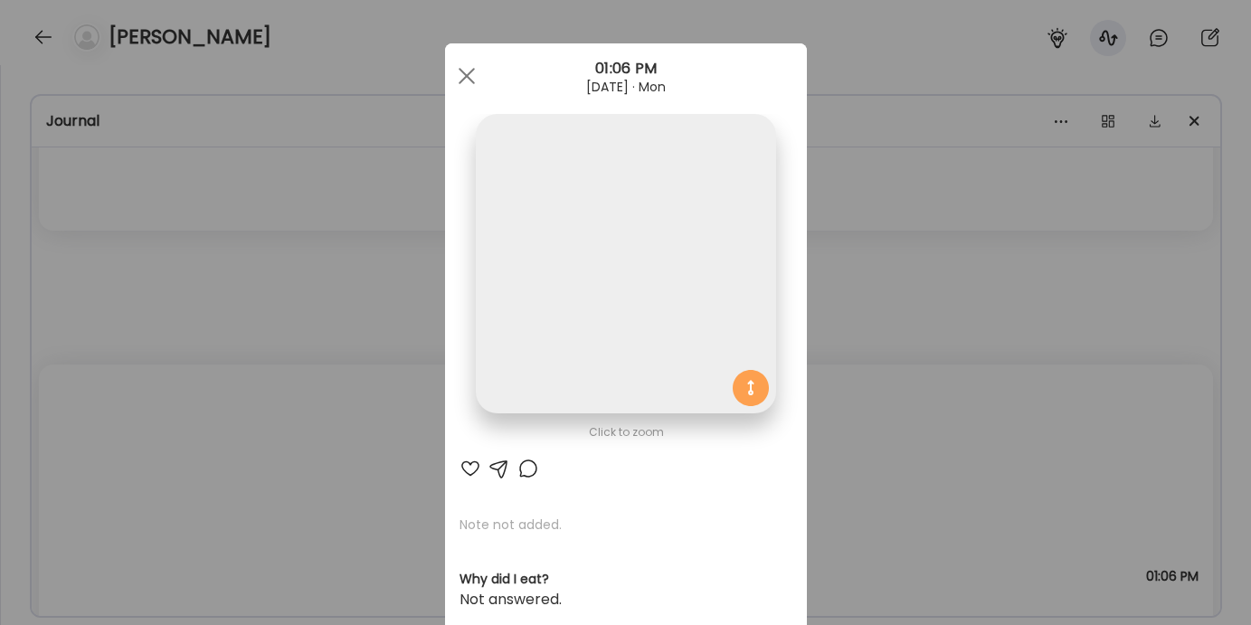
click at [421, 484] on div "Ate Coach Dashboard Wahoo! It’s official Take a moment to set up your Coach Pro…" at bounding box center [625, 312] width 1251 height 625
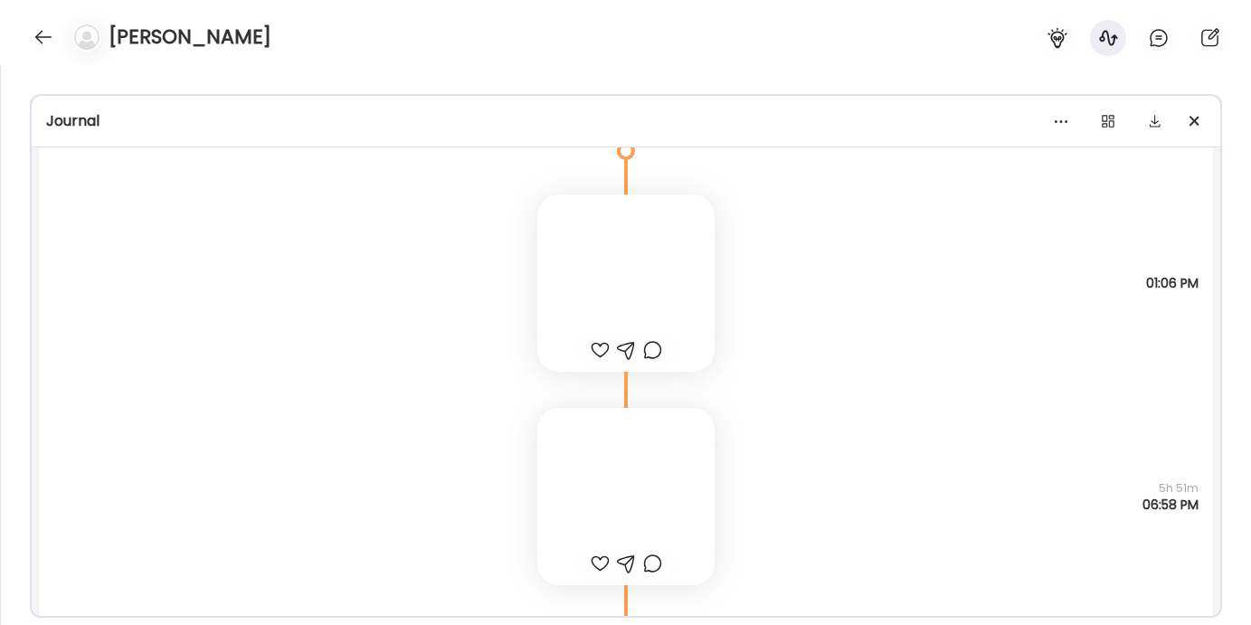
scroll to position [11377, 0]
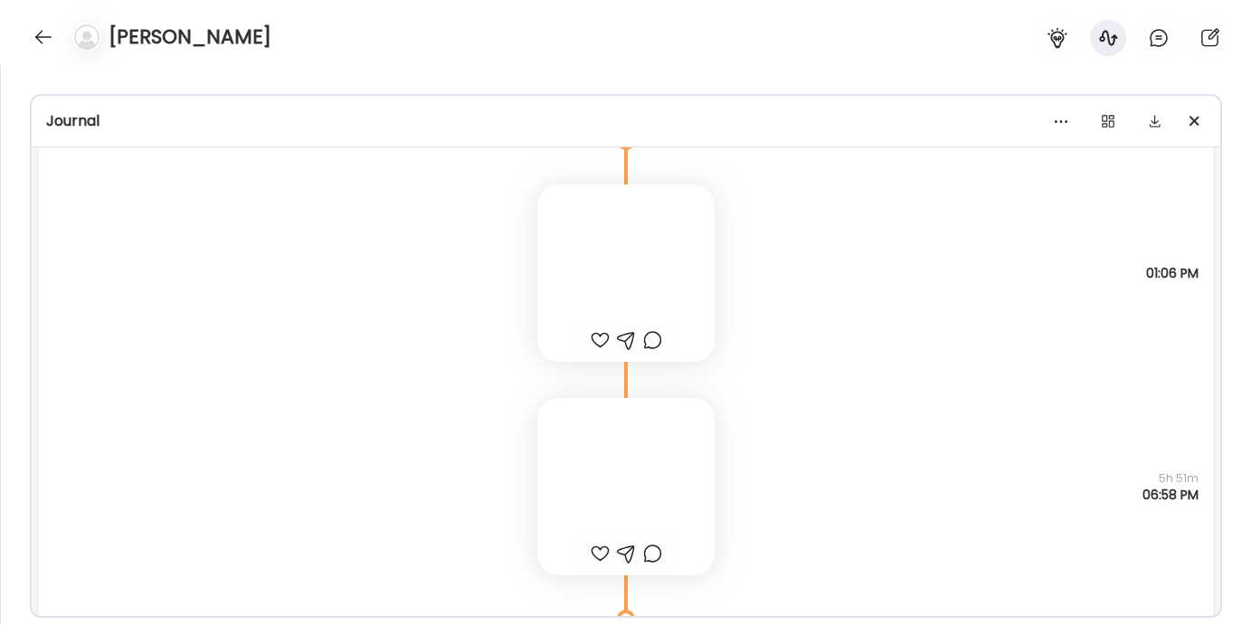
click at [570, 456] on div at bounding box center [625, 486] width 177 height 177
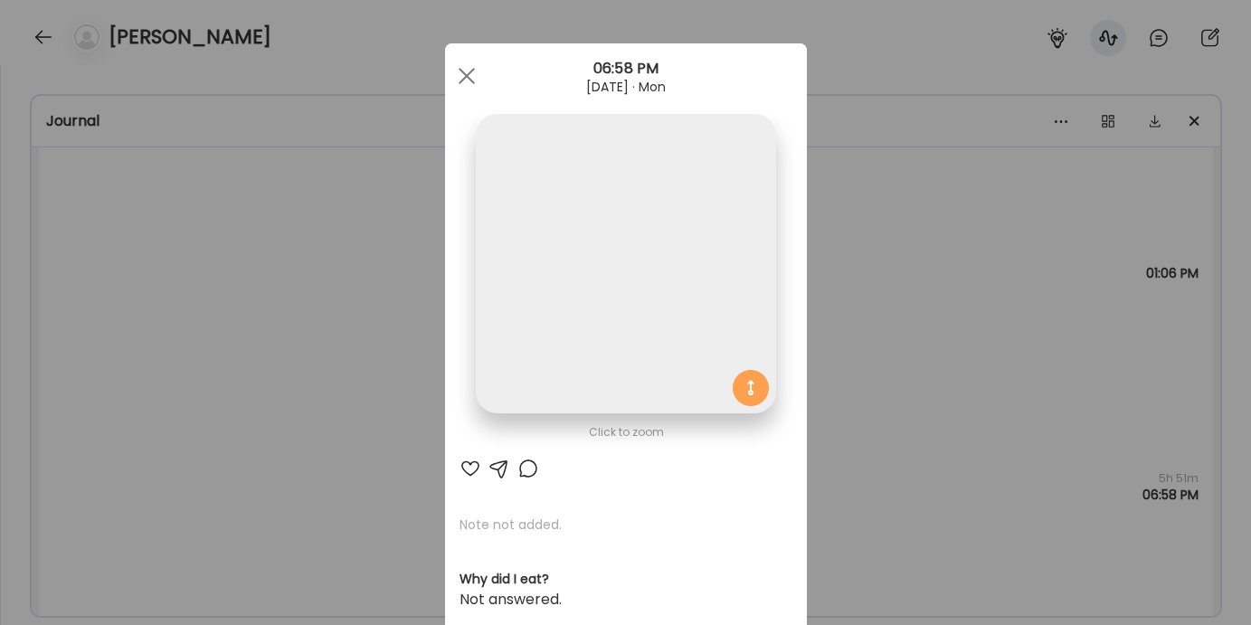
click at [391, 383] on div "Ate Coach Dashboard Wahoo! It’s official Take a moment to set up your Coach Pro…" at bounding box center [625, 312] width 1251 height 625
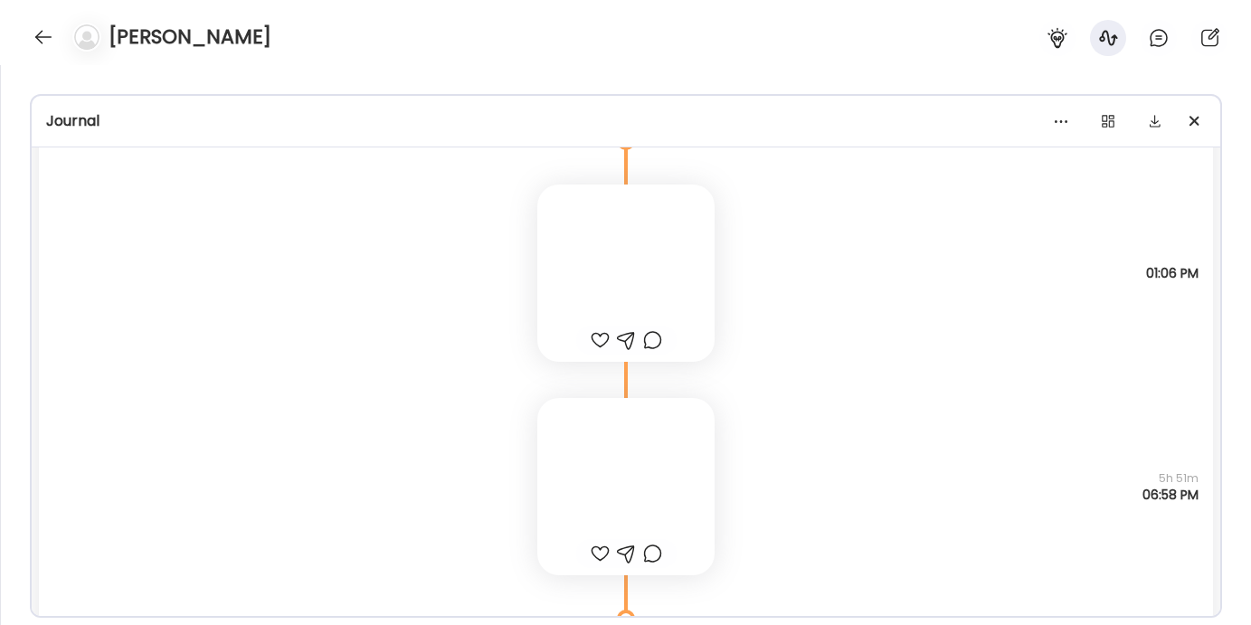
click at [576, 510] on div at bounding box center [625, 486] width 177 height 177
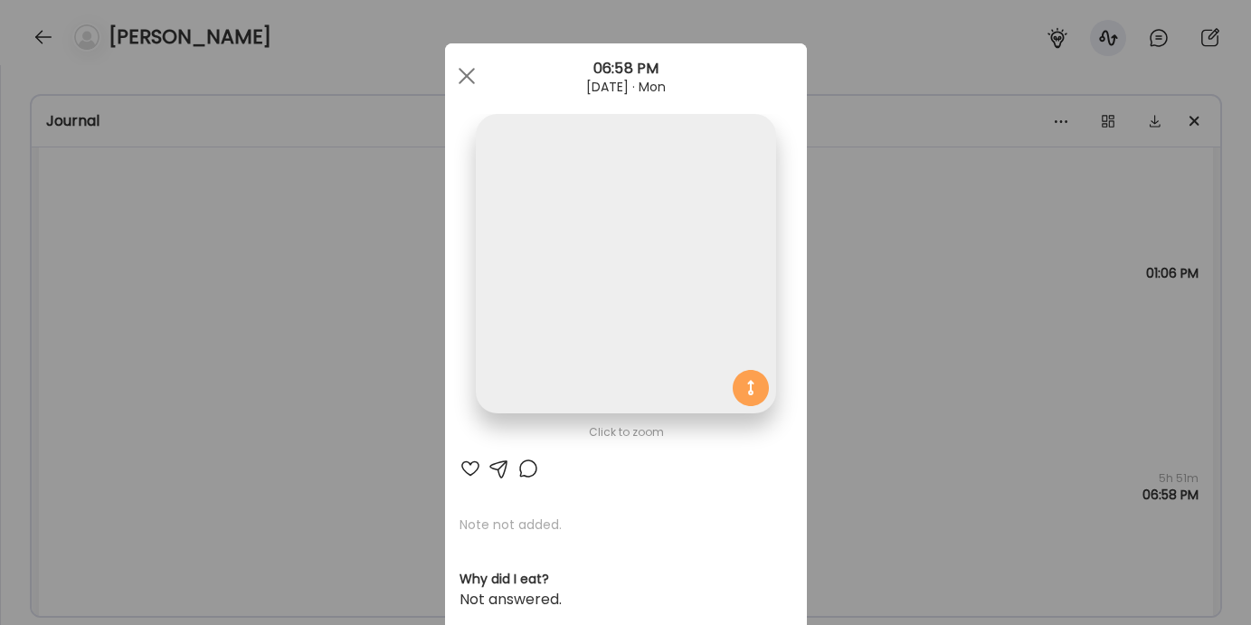
click at [404, 228] on div "Ate Coach Dashboard Wahoo! It’s official Take a moment to set up your Coach Pro…" at bounding box center [625, 312] width 1251 height 625
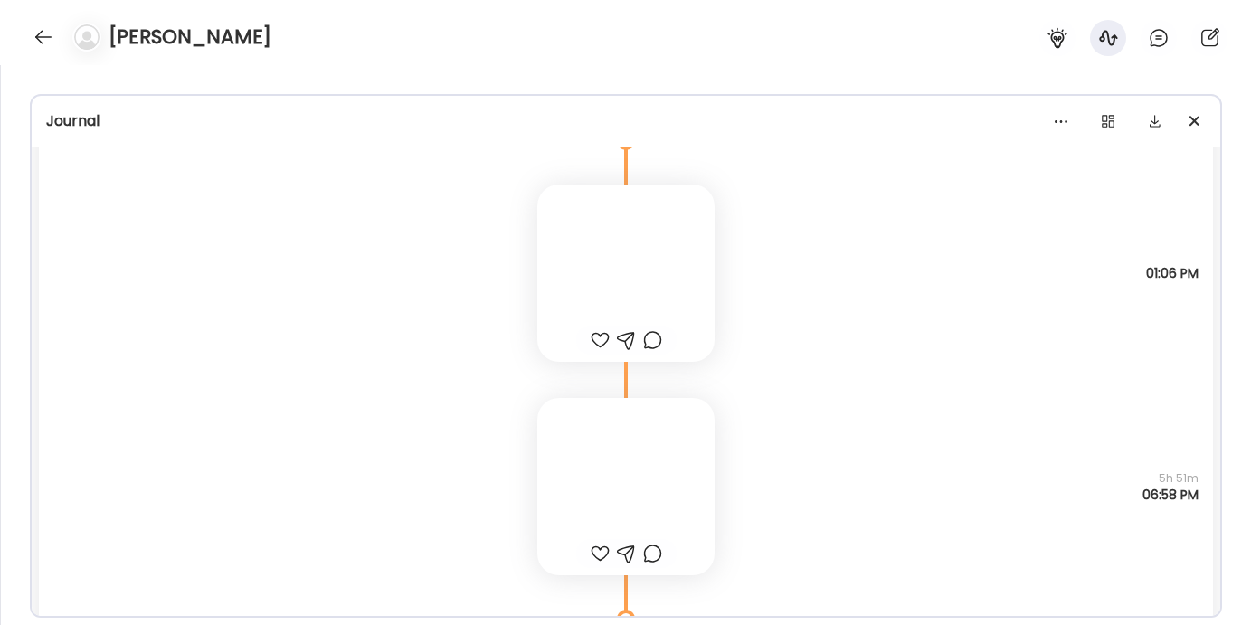
click at [666, 266] on div at bounding box center [625, 273] width 177 height 177
